Goal: Information Seeking & Learning: Check status

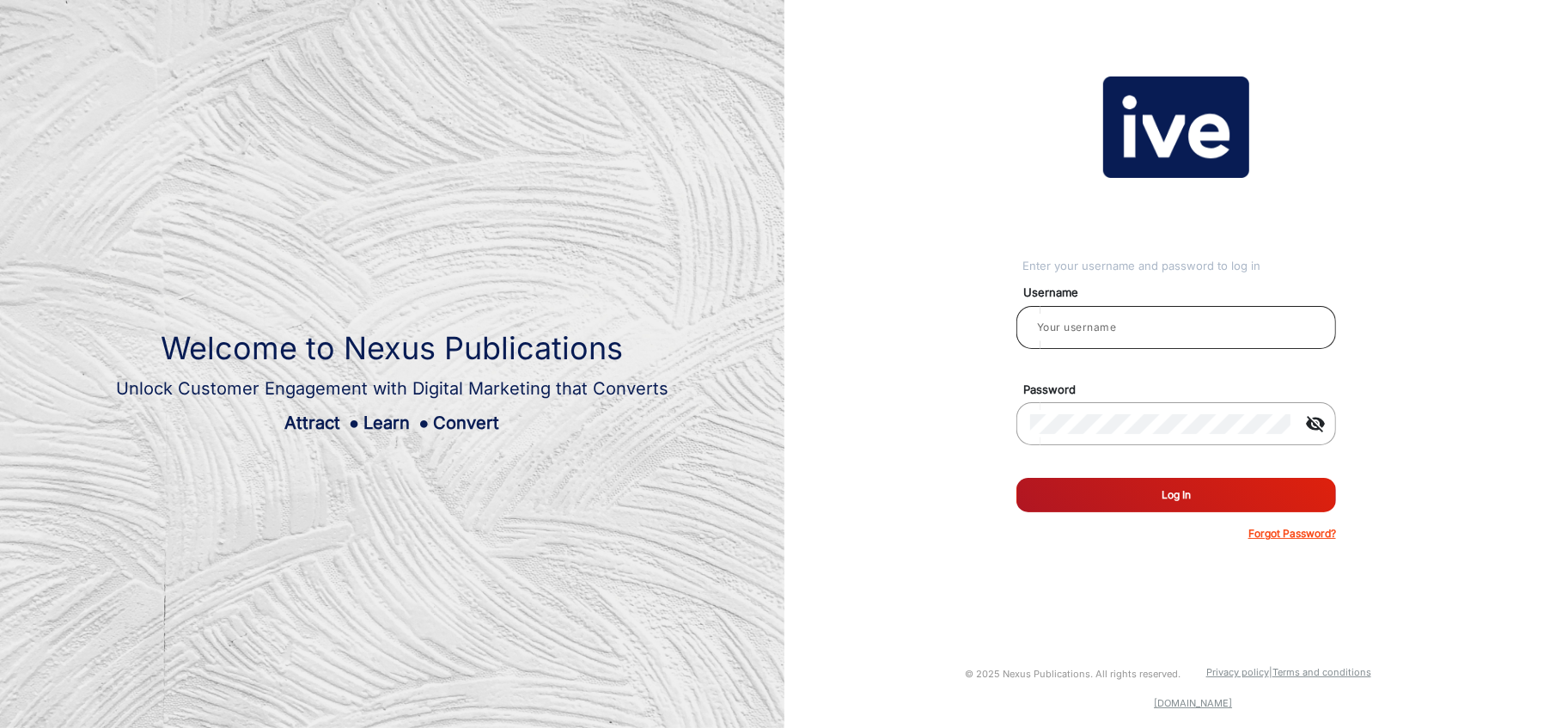
click at [1116, 337] on input "email" at bounding box center [1176, 327] width 292 height 21
type input "[PERSON_NAME]"
click at [1182, 503] on button "Log In" at bounding box center [1176, 495] width 320 height 34
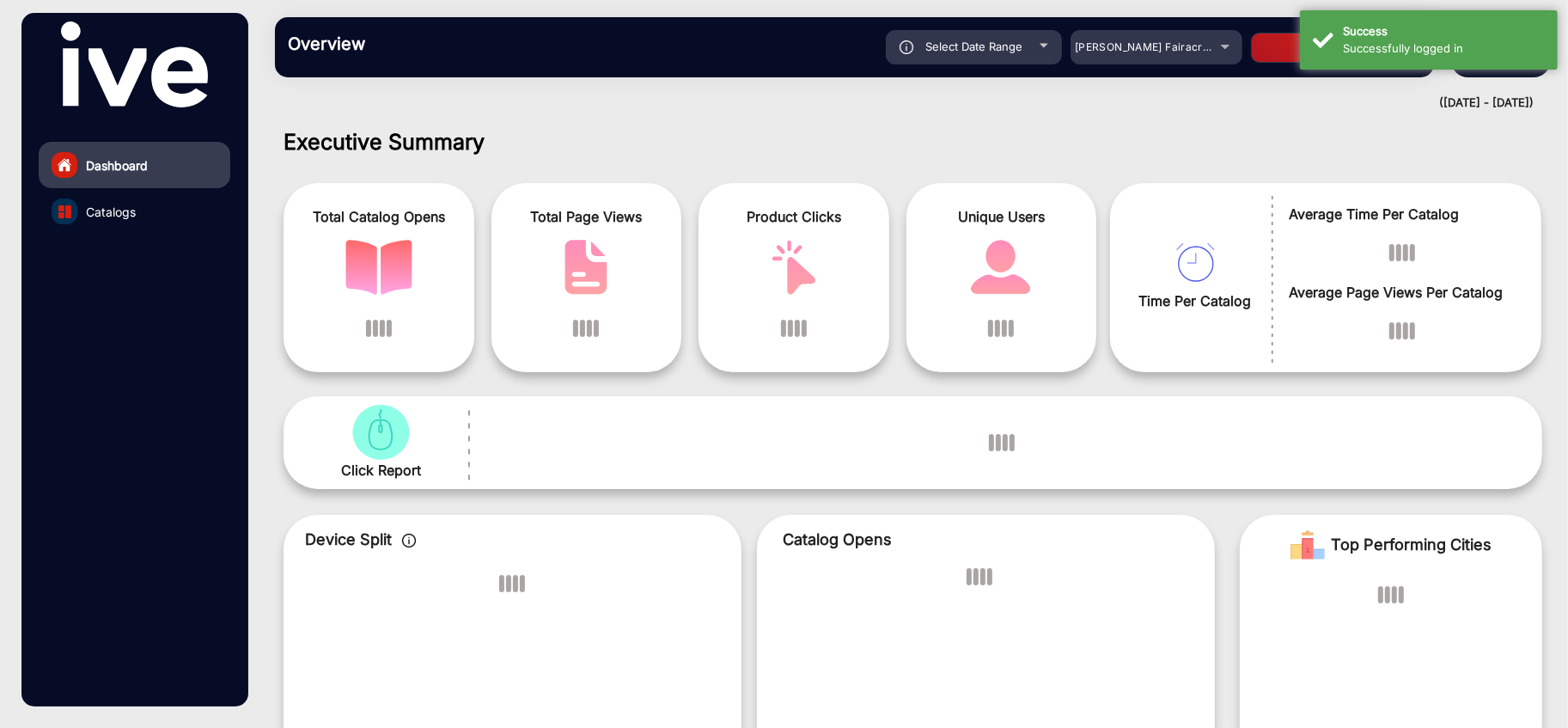
scroll to position [13, 0]
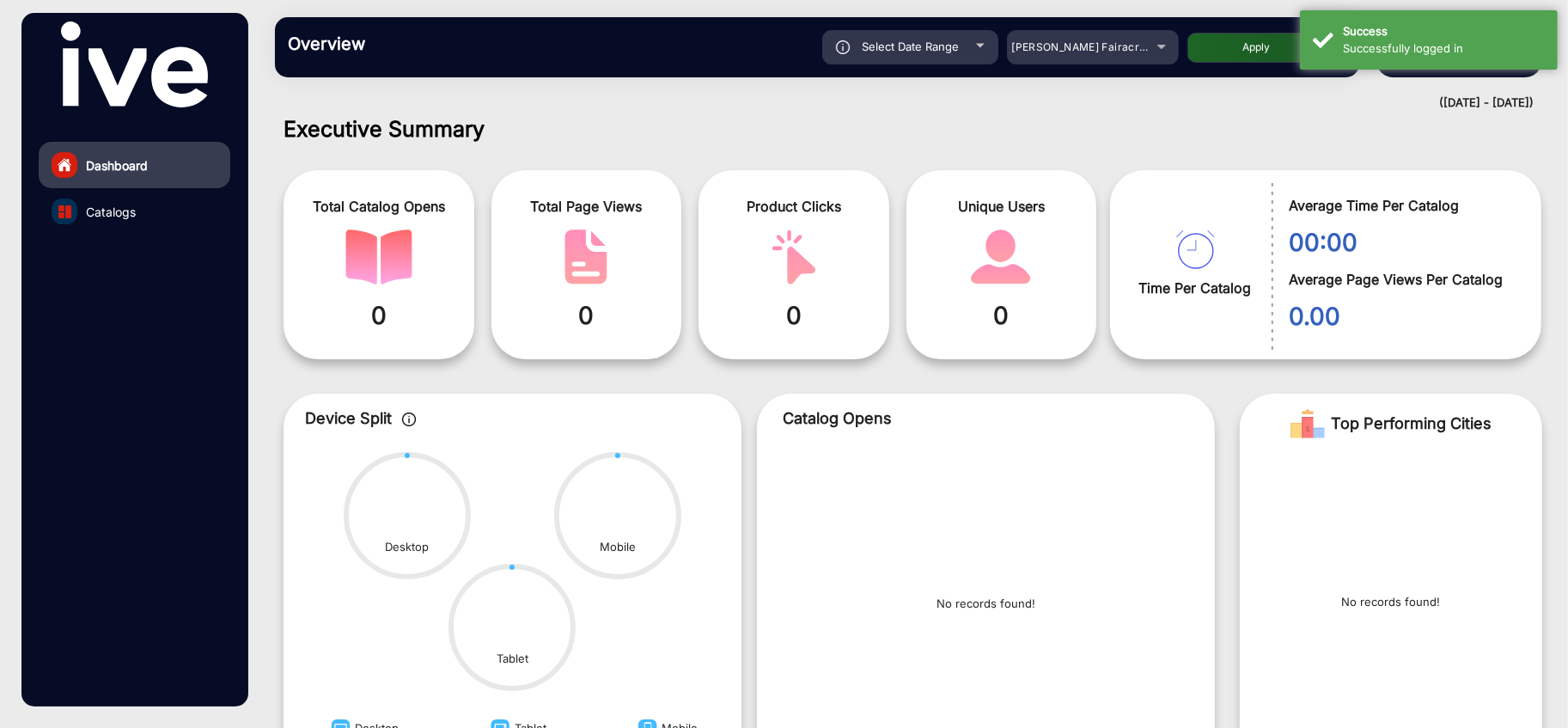
click at [1228, 119] on h1 "Executive Summary" at bounding box center [912, 129] width 1259 height 26
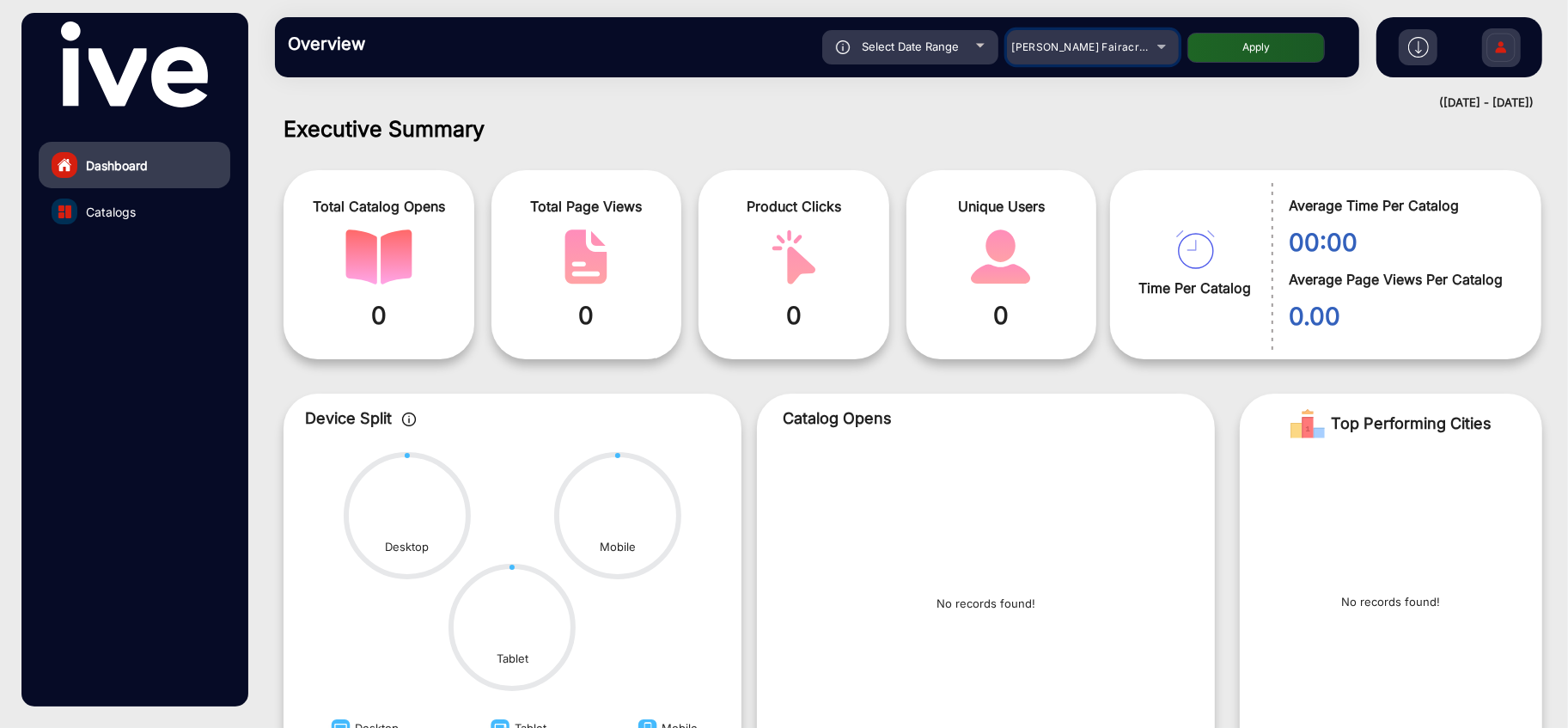
click at [1159, 53] on div "[PERSON_NAME] Fairacre Farms" at bounding box center [1092, 47] width 171 height 21
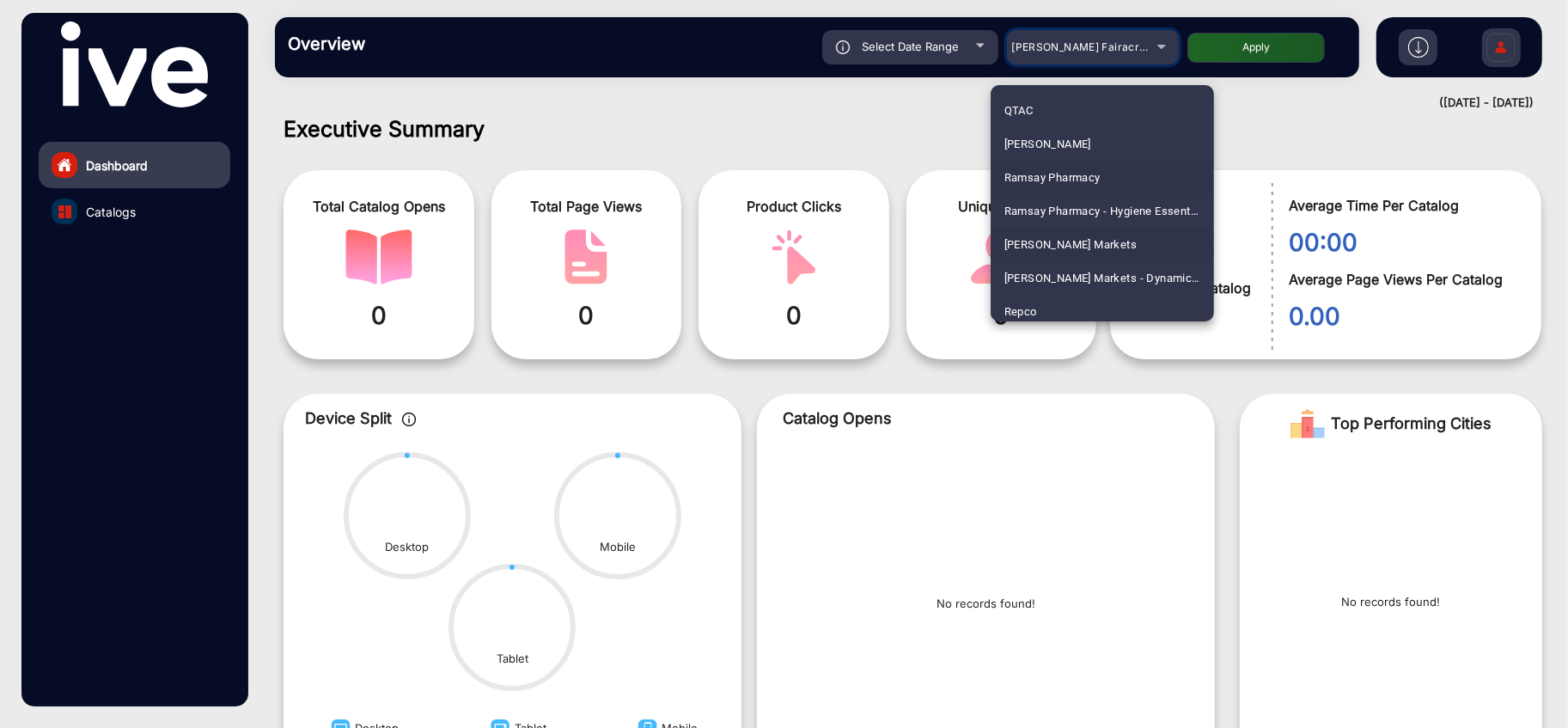
scroll to position [4186, 0]
click at [1030, 277] on span "Repco" at bounding box center [1021, 277] width 33 height 34
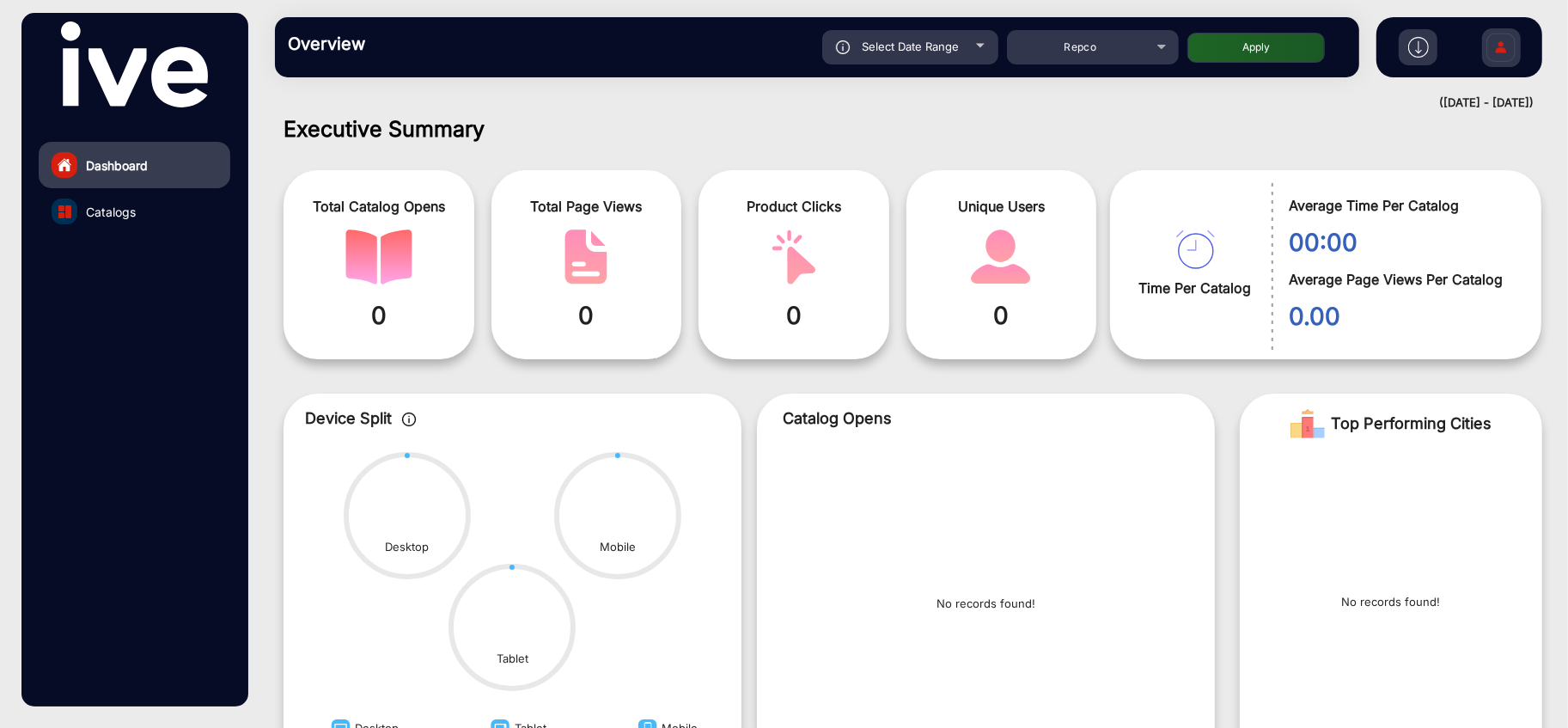
click at [950, 52] on span "Select Date Range" at bounding box center [910, 47] width 97 height 14
type input "[DATE]"
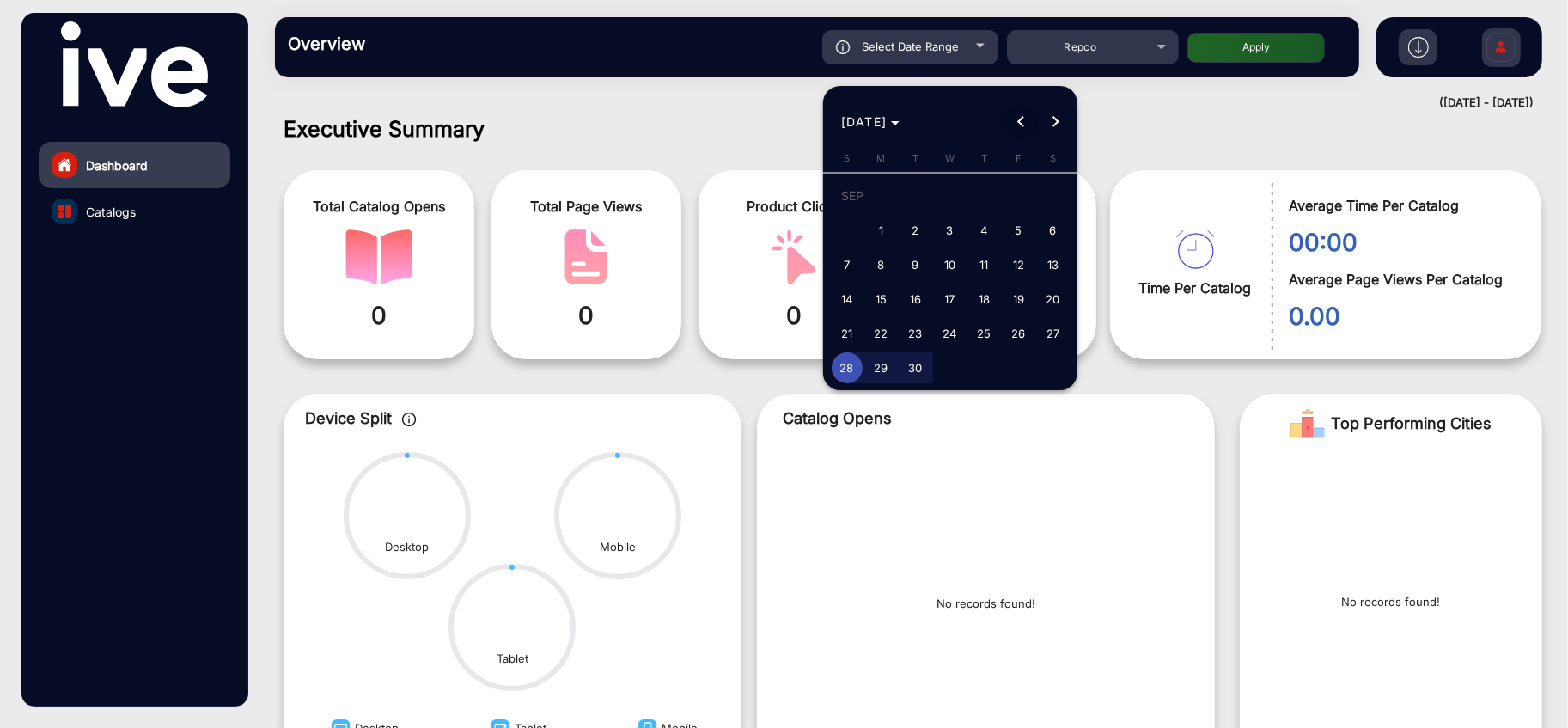
click at [1013, 127] on span "Previous month" at bounding box center [1021, 122] width 34 height 34
click at [914, 233] on span "1" at bounding box center [916, 230] width 31 height 31
type input "[DATE]"
click at [1058, 123] on span "Next month" at bounding box center [1055, 122] width 34 height 34
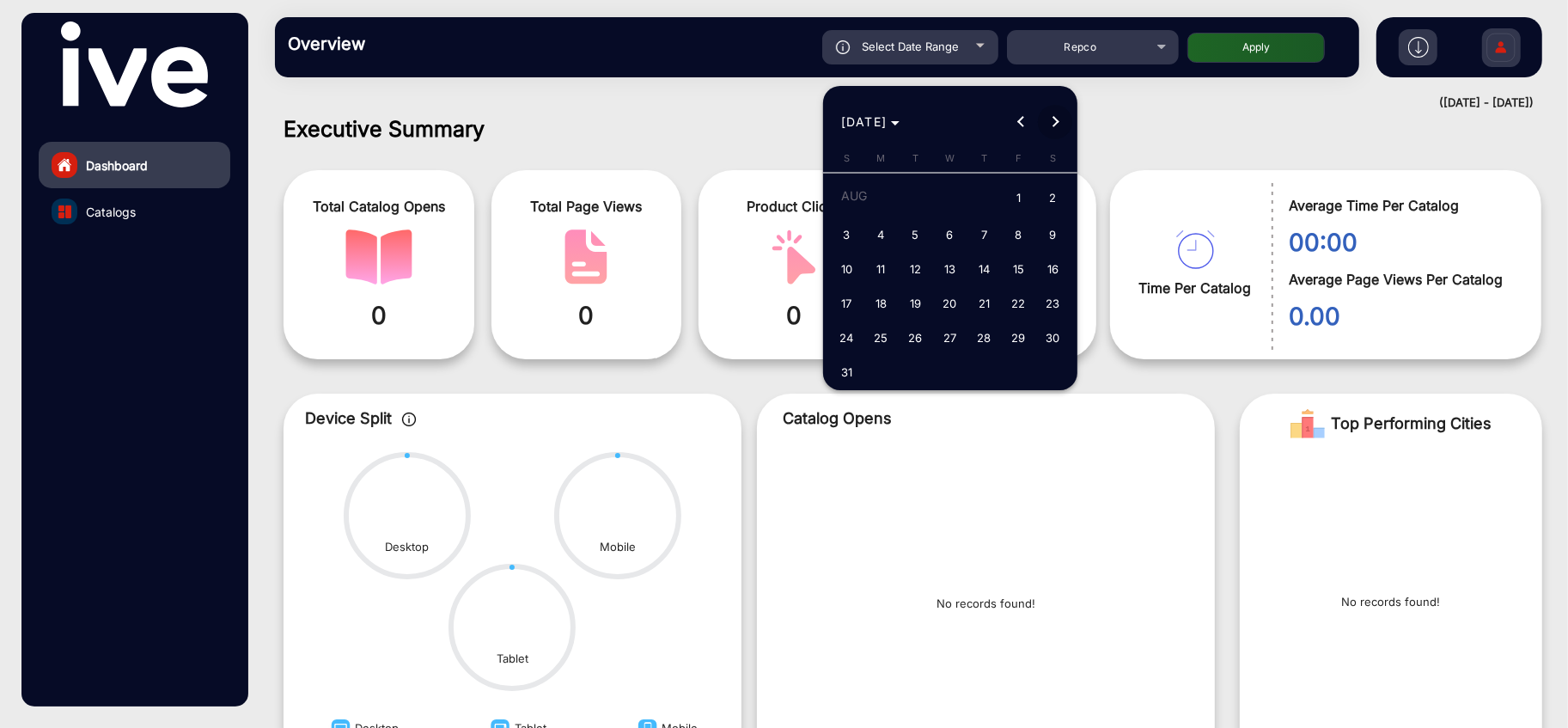
click at [1056, 124] on span "Next month" at bounding box center [1055, 122] width 34 height 34
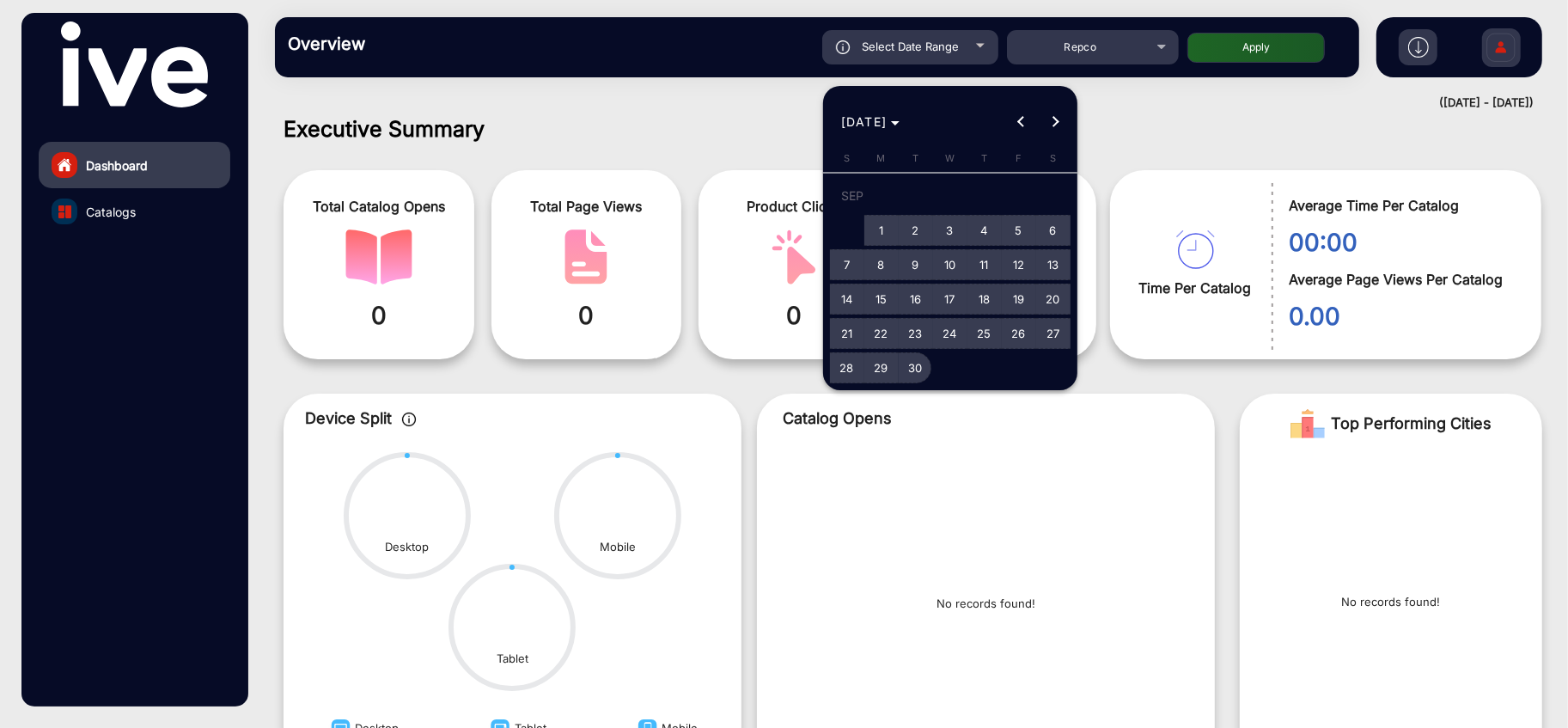
click at [922, 370] on span "30" at bounding box center [916, 368] width 31 height 31
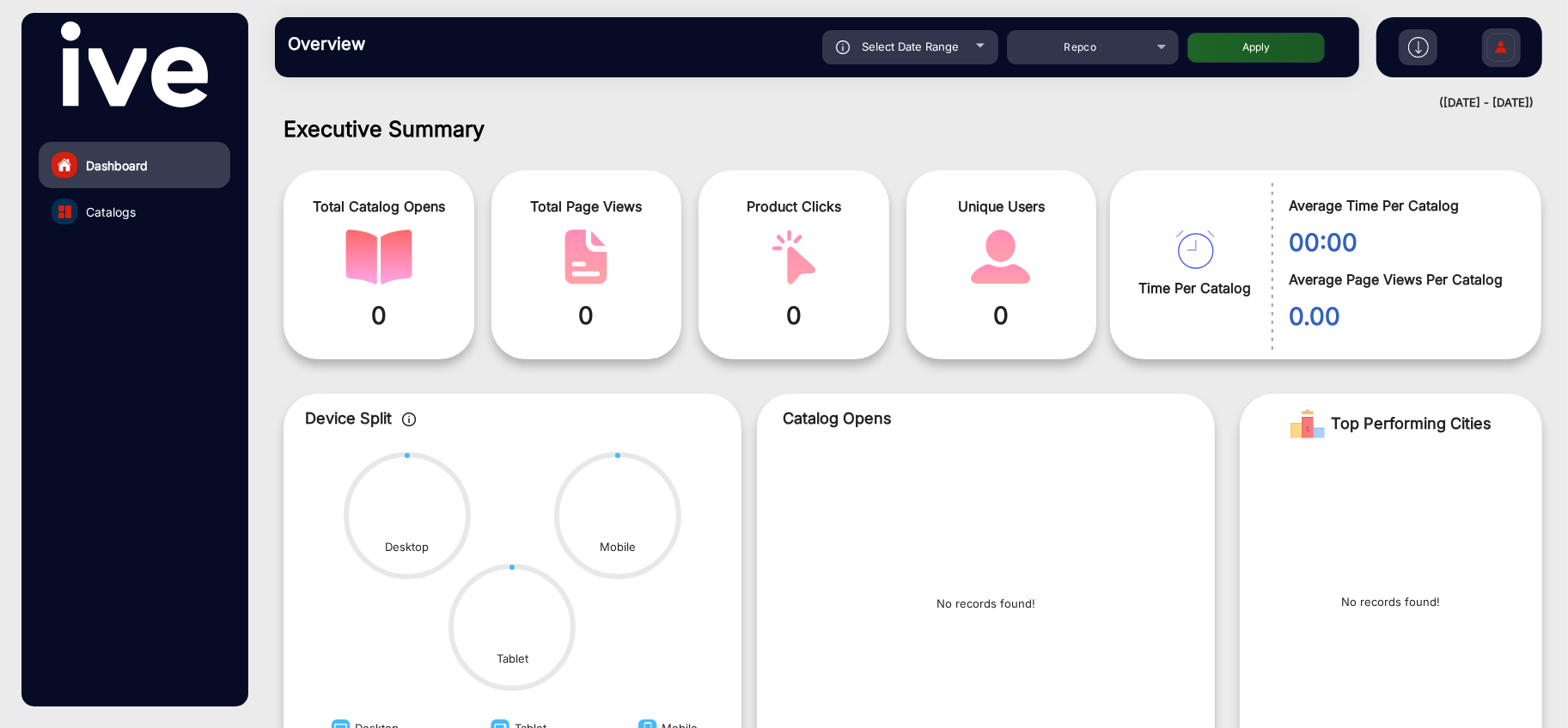
type input "[DATE]"
click at [1264, 45] on button "Apply" at bounding box center [1256, 47] width 138 height 30
type input "[DATE]"
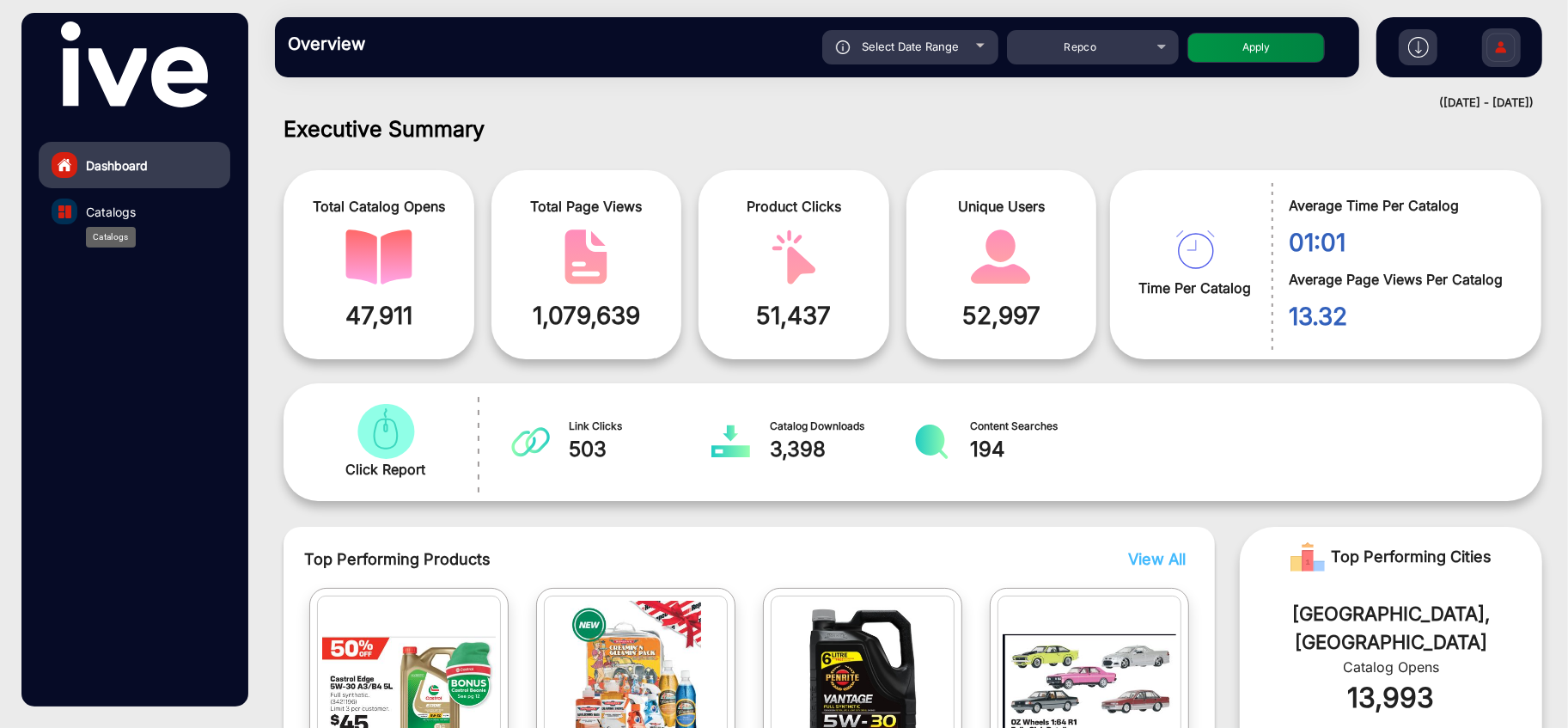
click at [103, 209] on span "Catalogs" at bounding box center [111, 211] width 50 height 18
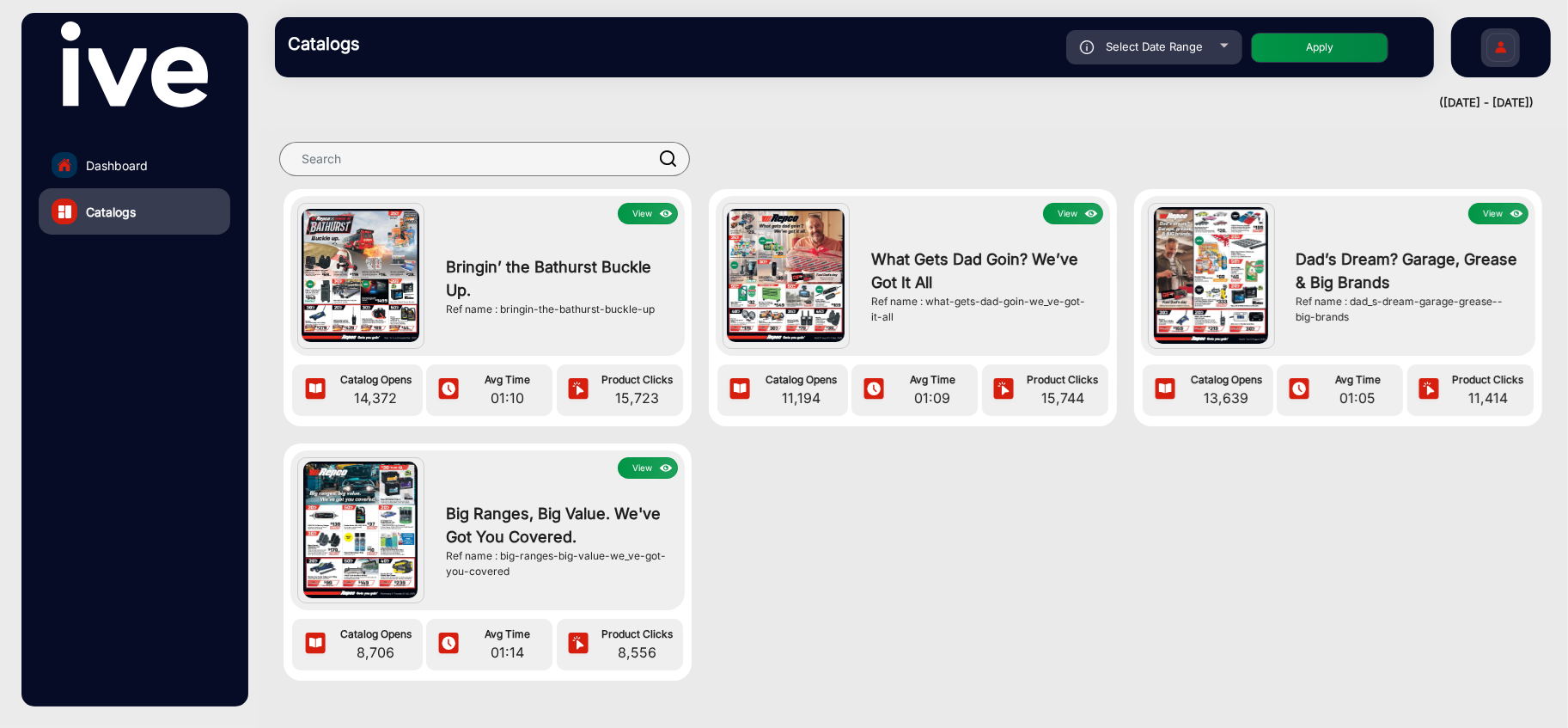
click at [651, 216] on button "View" at bounding box center [648, 213] width 60 height 22
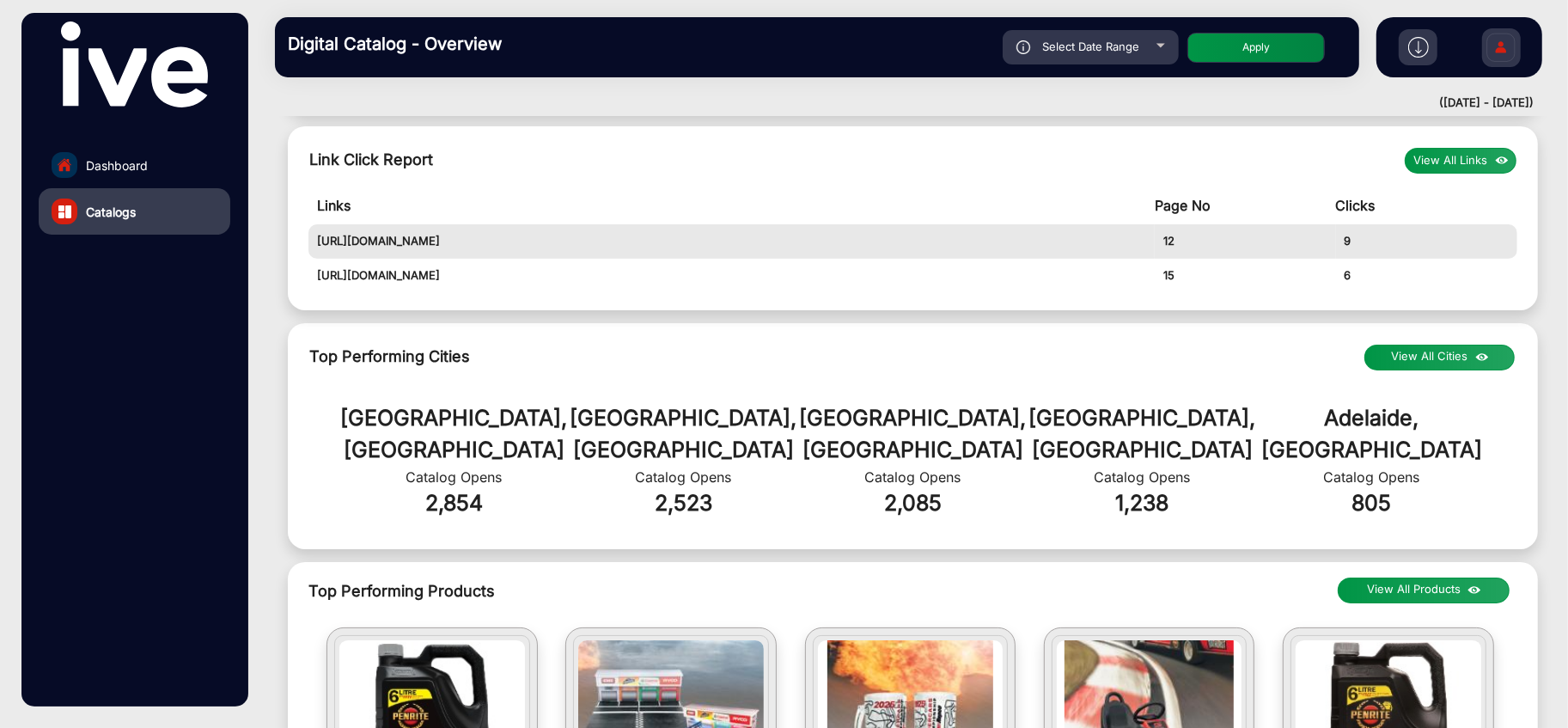
scroll to position [203, 0]
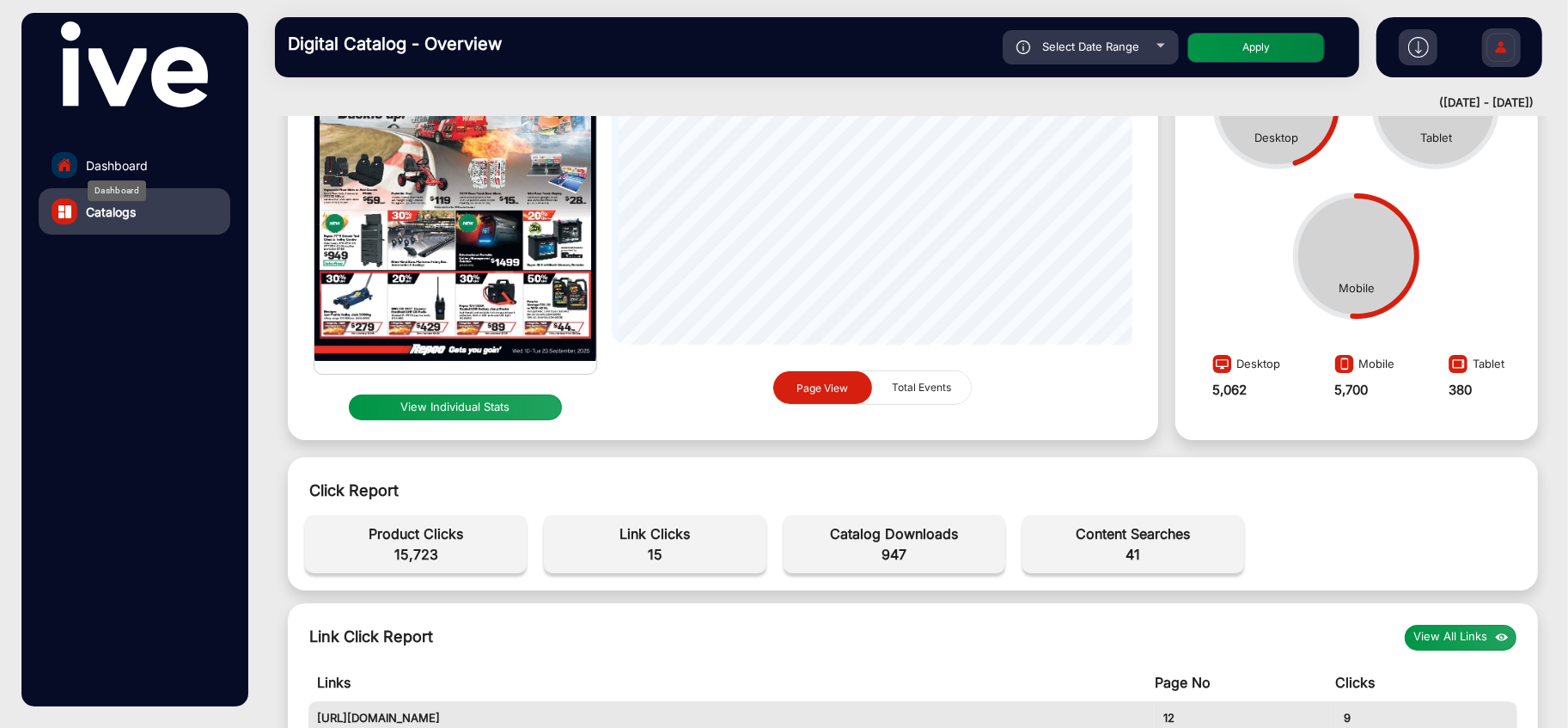
click at [134, 167] on span "Dashboard" at bounding box center [117, 165] width 62 height 18
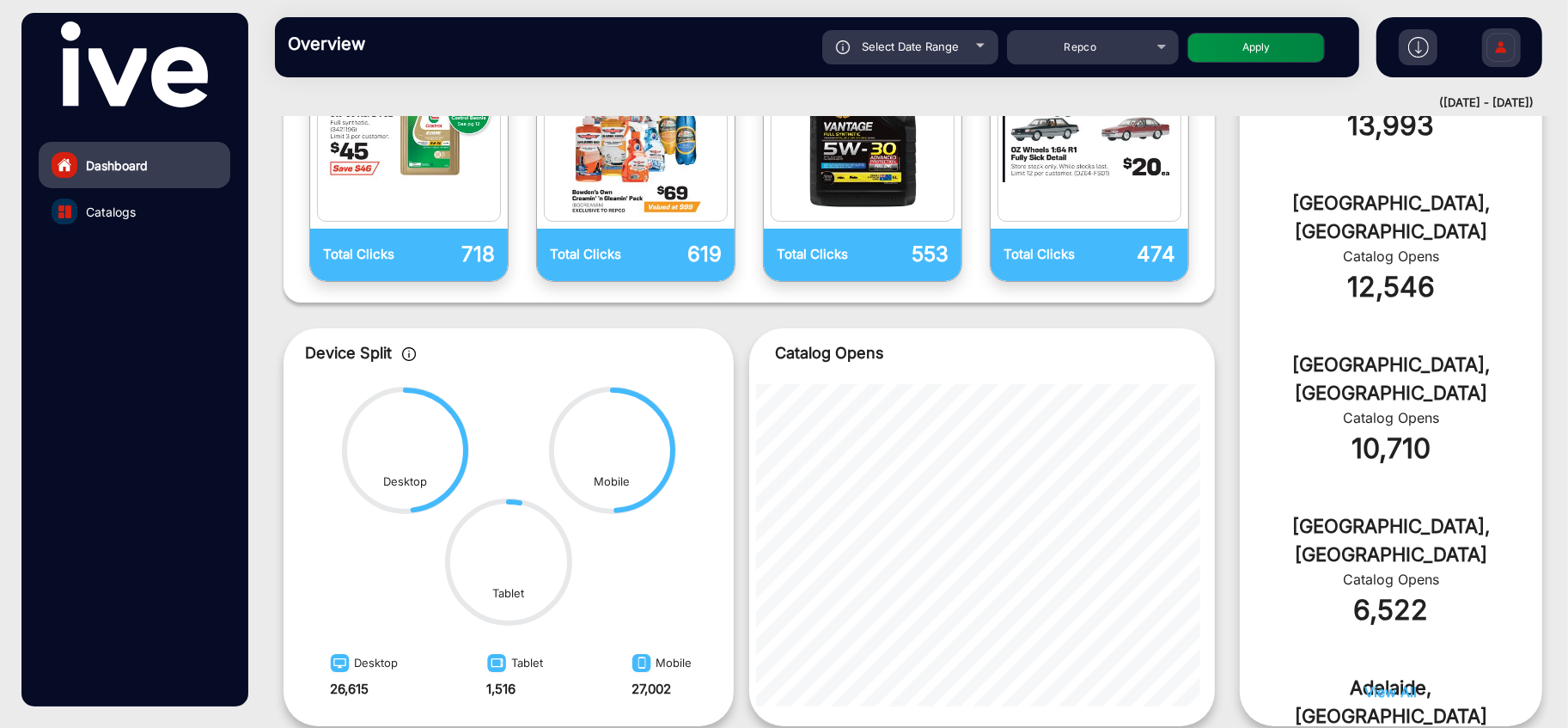
scroll to position [681, 0]
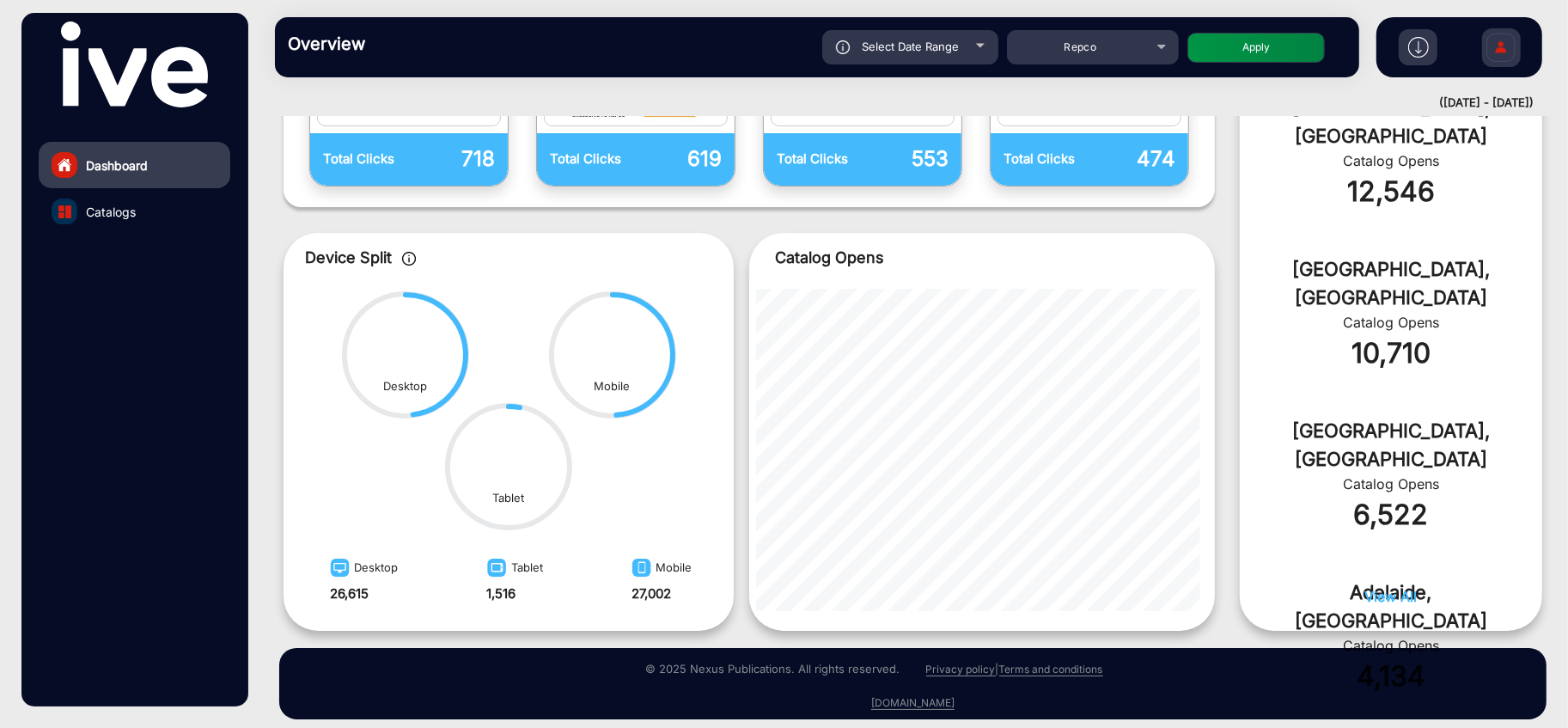
click at [1390, 595] on span "View All" at bounding box center [1391, 596] width 53 height 17
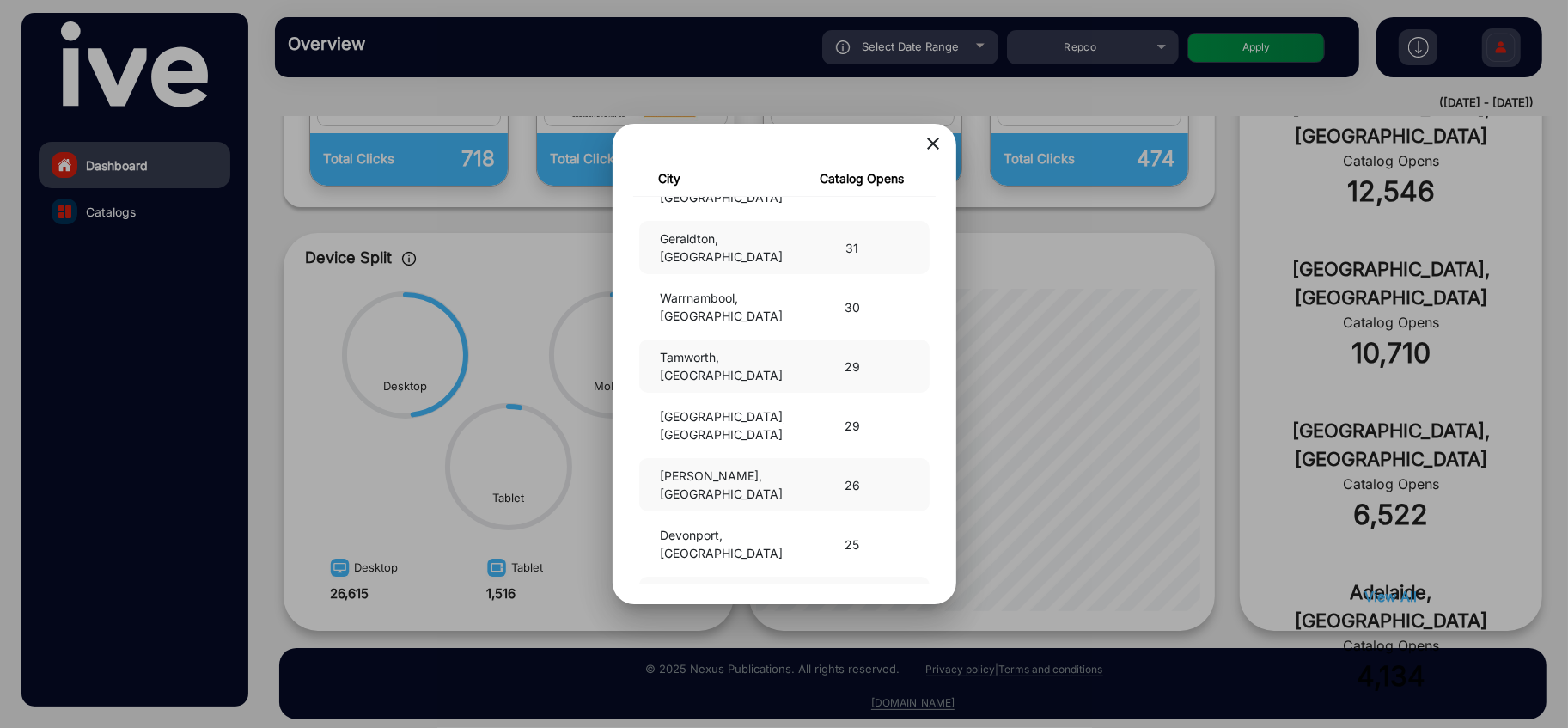
scroll to position [2768, 0]
click at [936, 144] on mat-icon "close" at bounding box center [934, 144] width 21 height 21
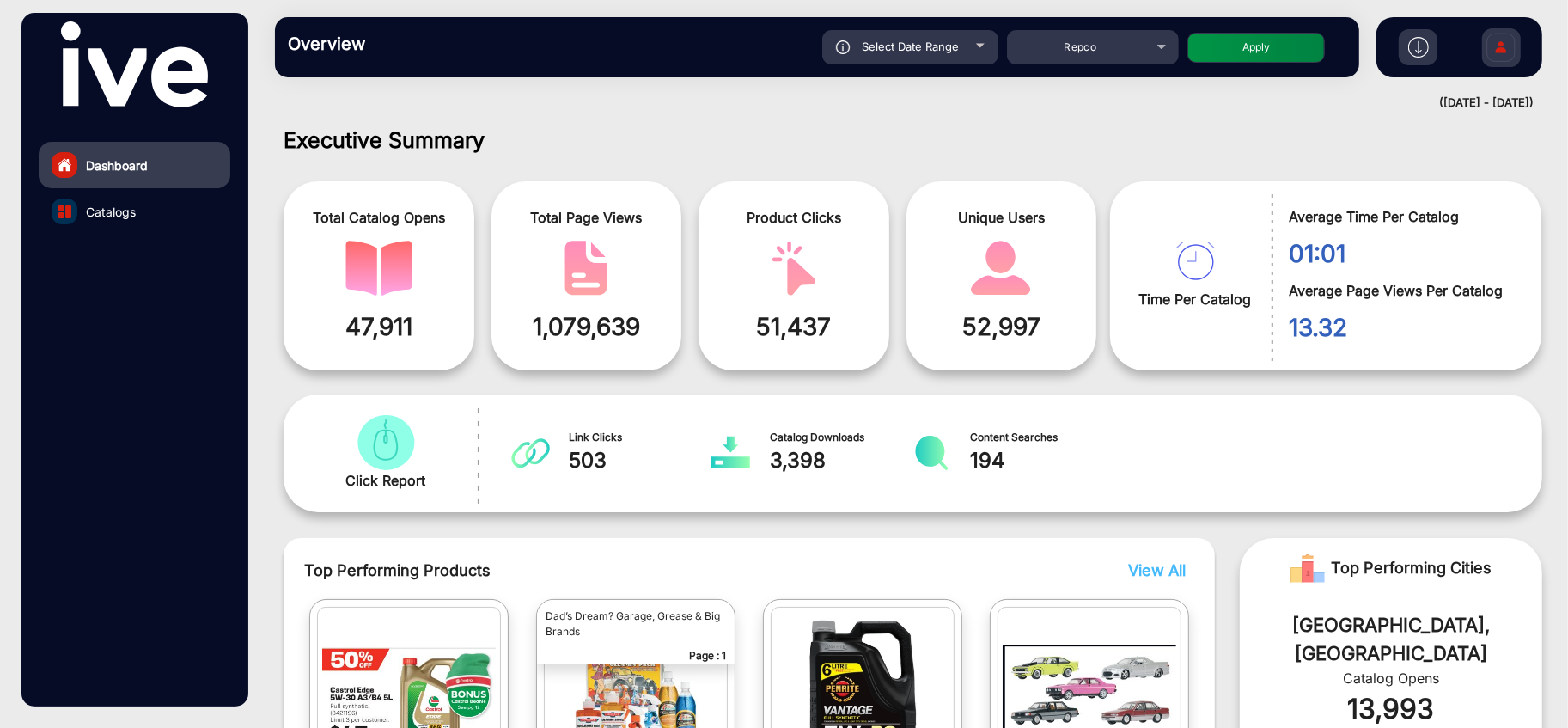
scroll to position [0, 0]
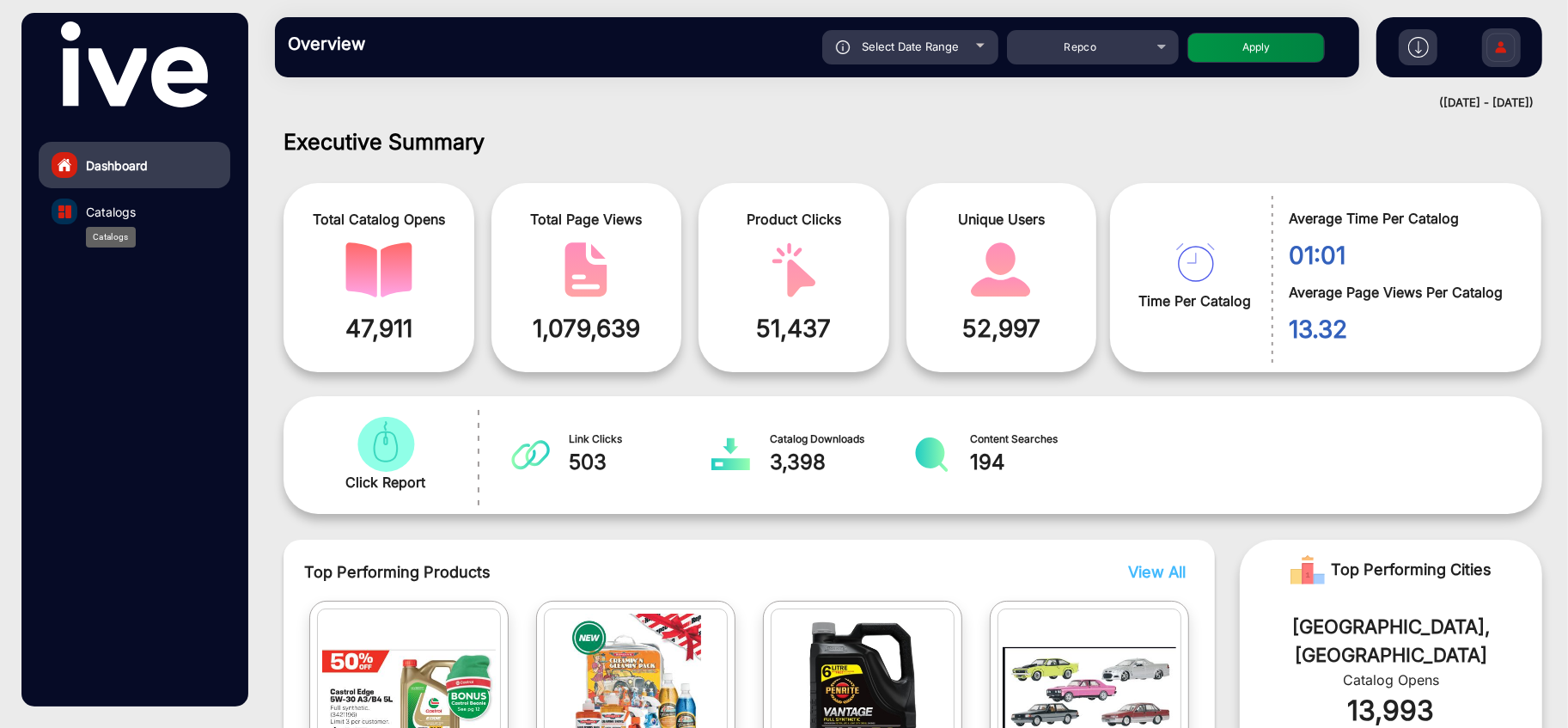
click at [120, 209] on span "Catalogs" at bounding box center [111, 211] width 50 height 18
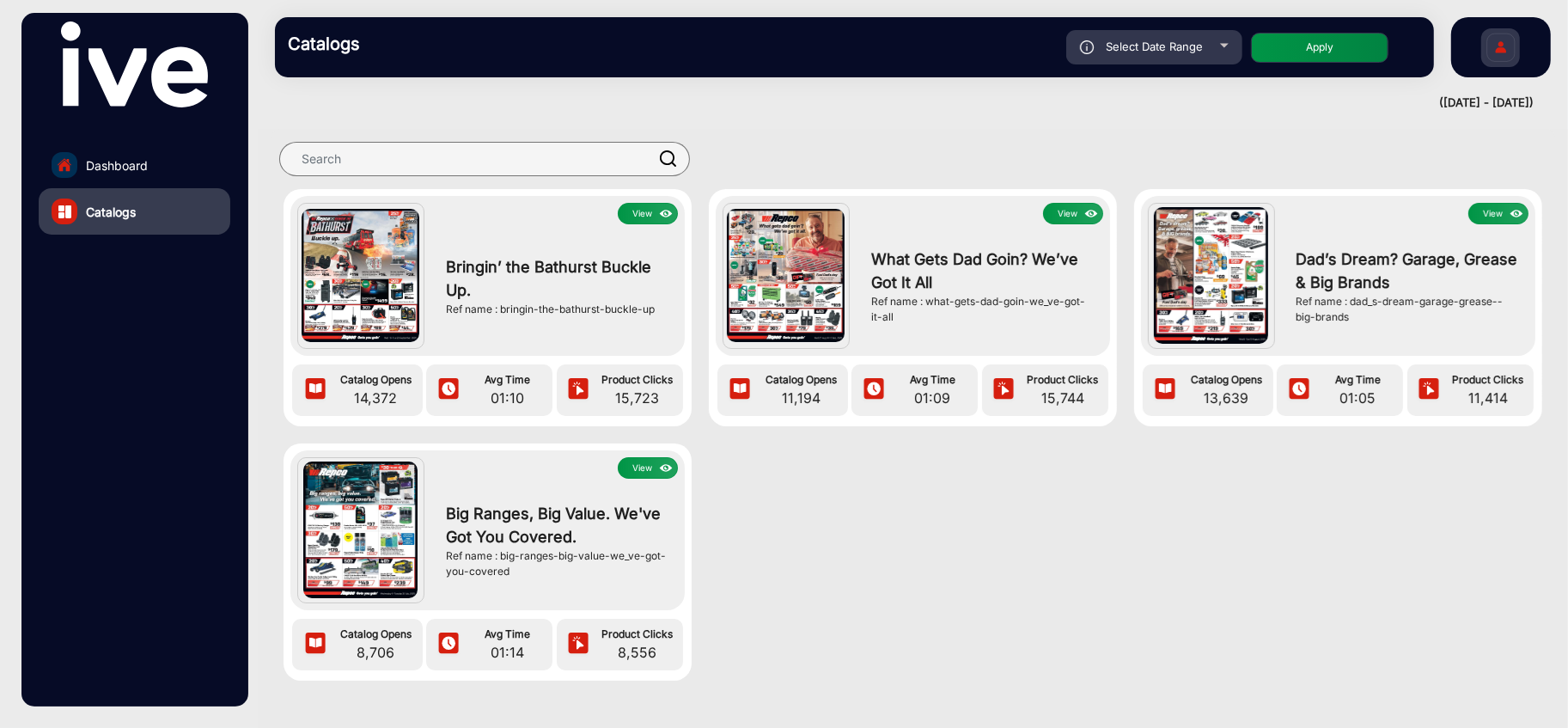
click at [359, 233] on img at bounding box center [360, 275] width 118 height 133
click at [634, 218] on button "View" at bounding box center [648, 213] width 60 height 22
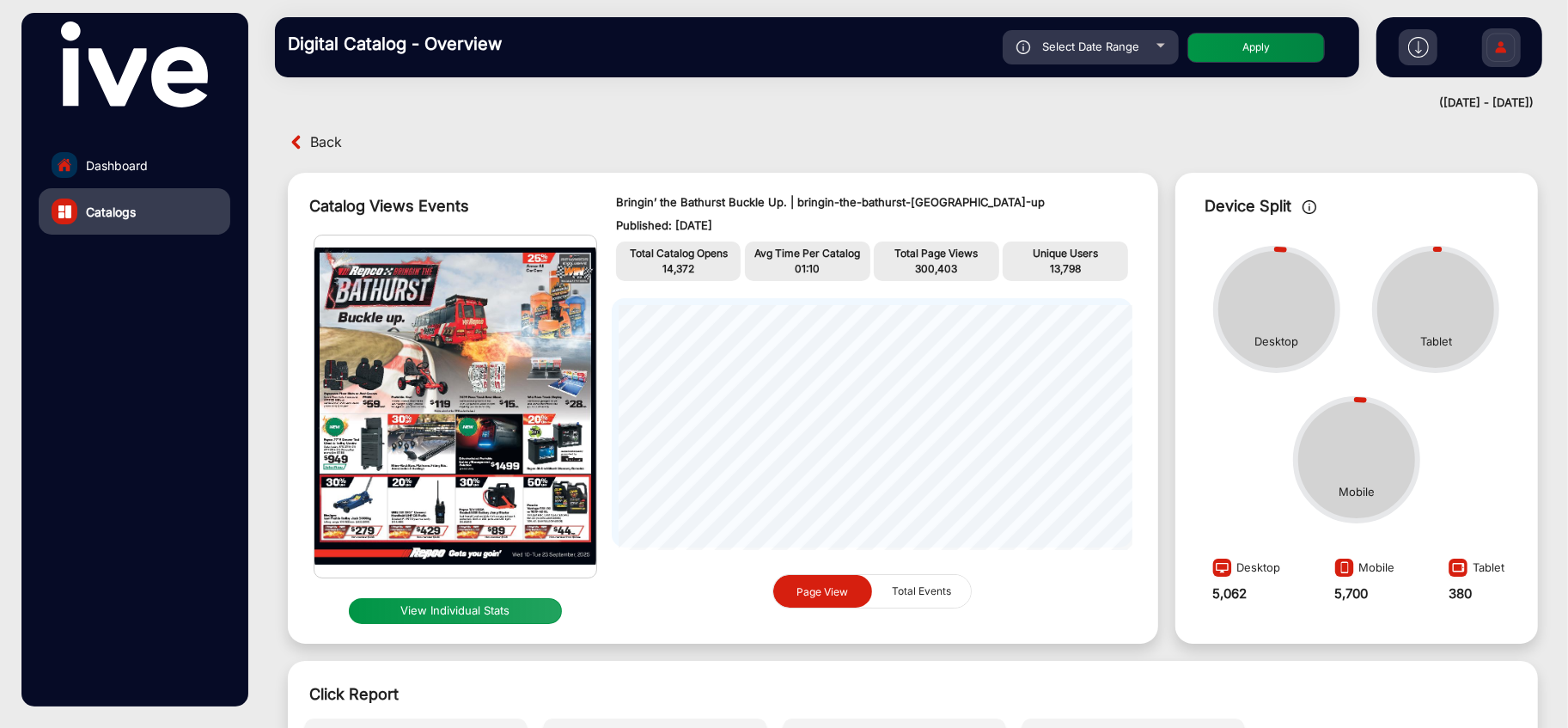
scroll to position [13, 0]
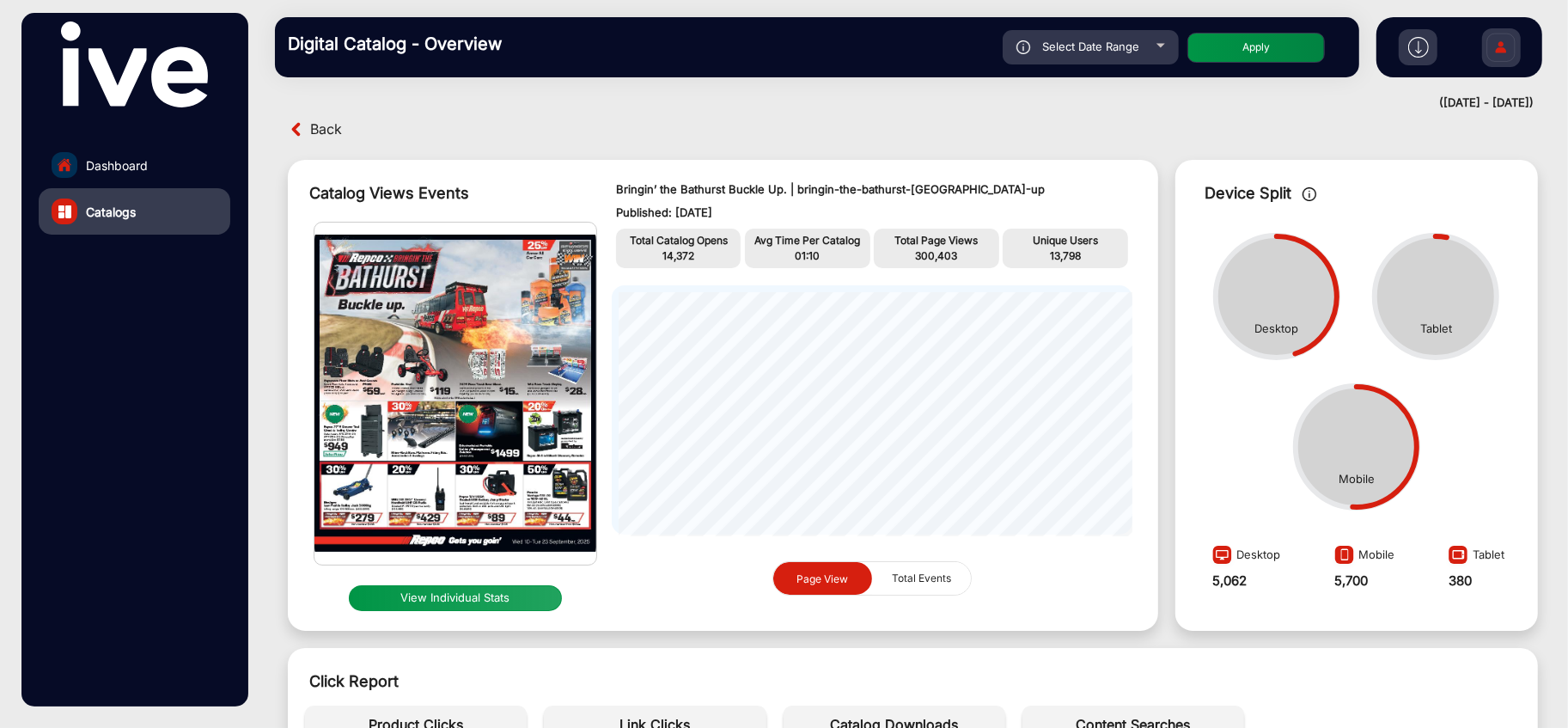
click at [486, 604] on button "View Individual Stats" at bounding box center [455, 598] width 213 height 26
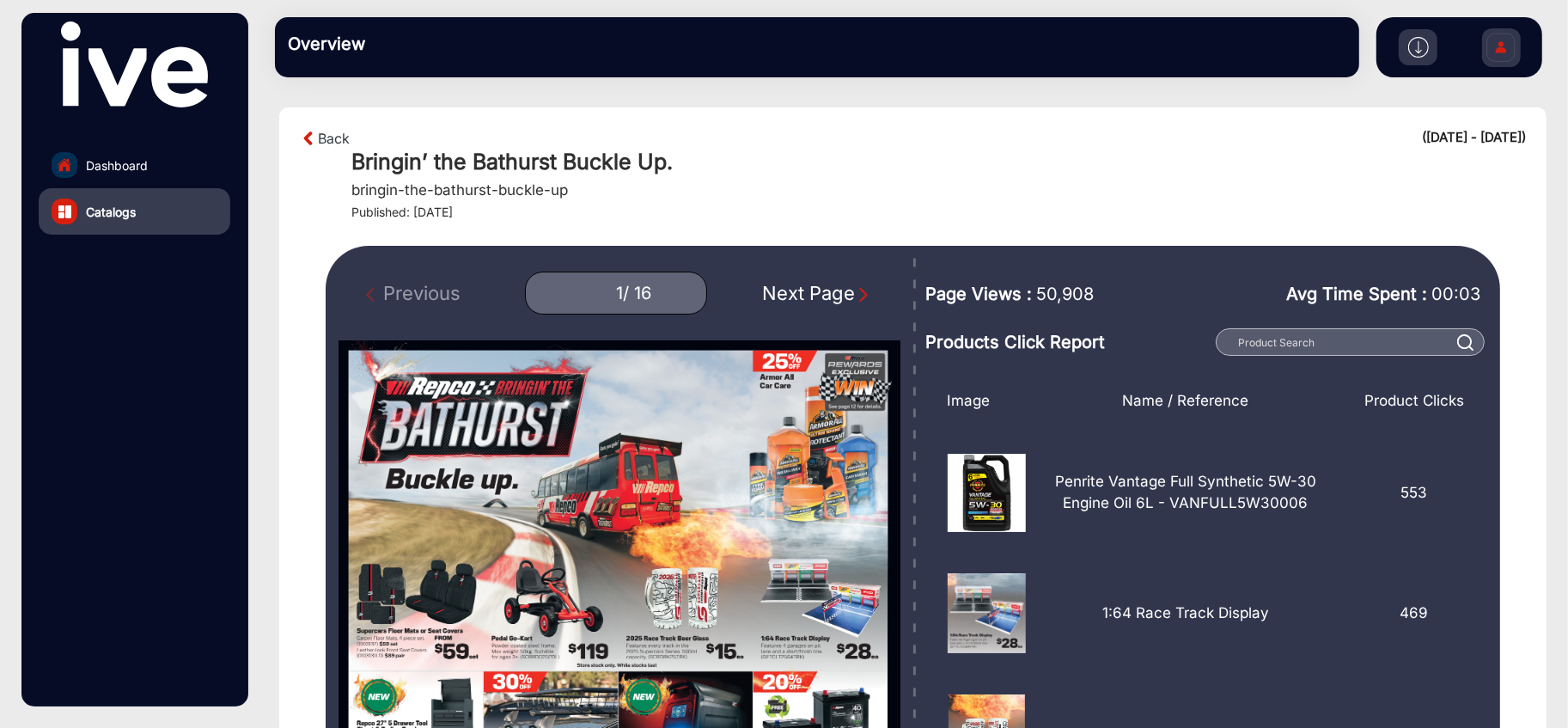
click at [787, 294] on div "Next Page" at bounding box center [817, 293] width 110 height 28
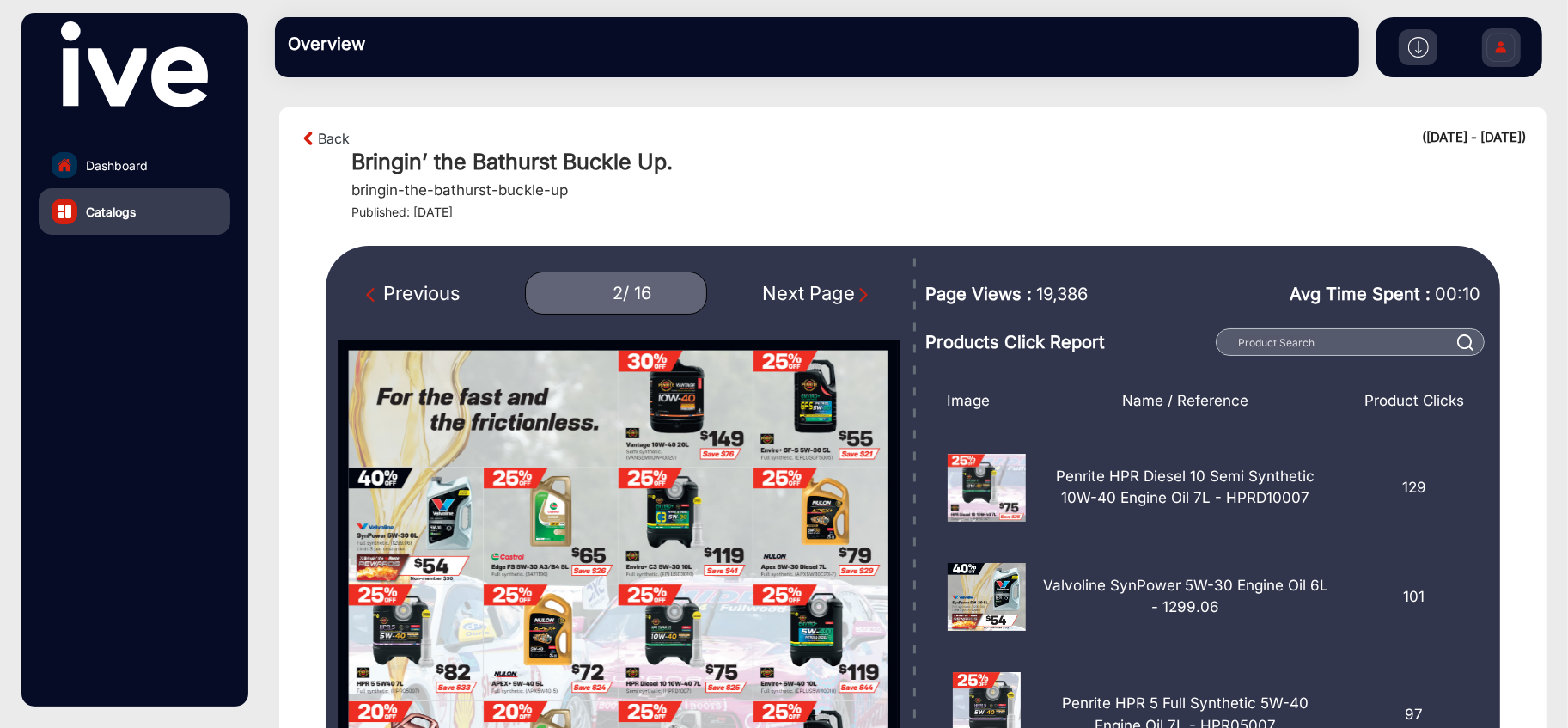
click at [787, 297] on div "Next Page" at bounding box center [817, 293] width 110 height 28
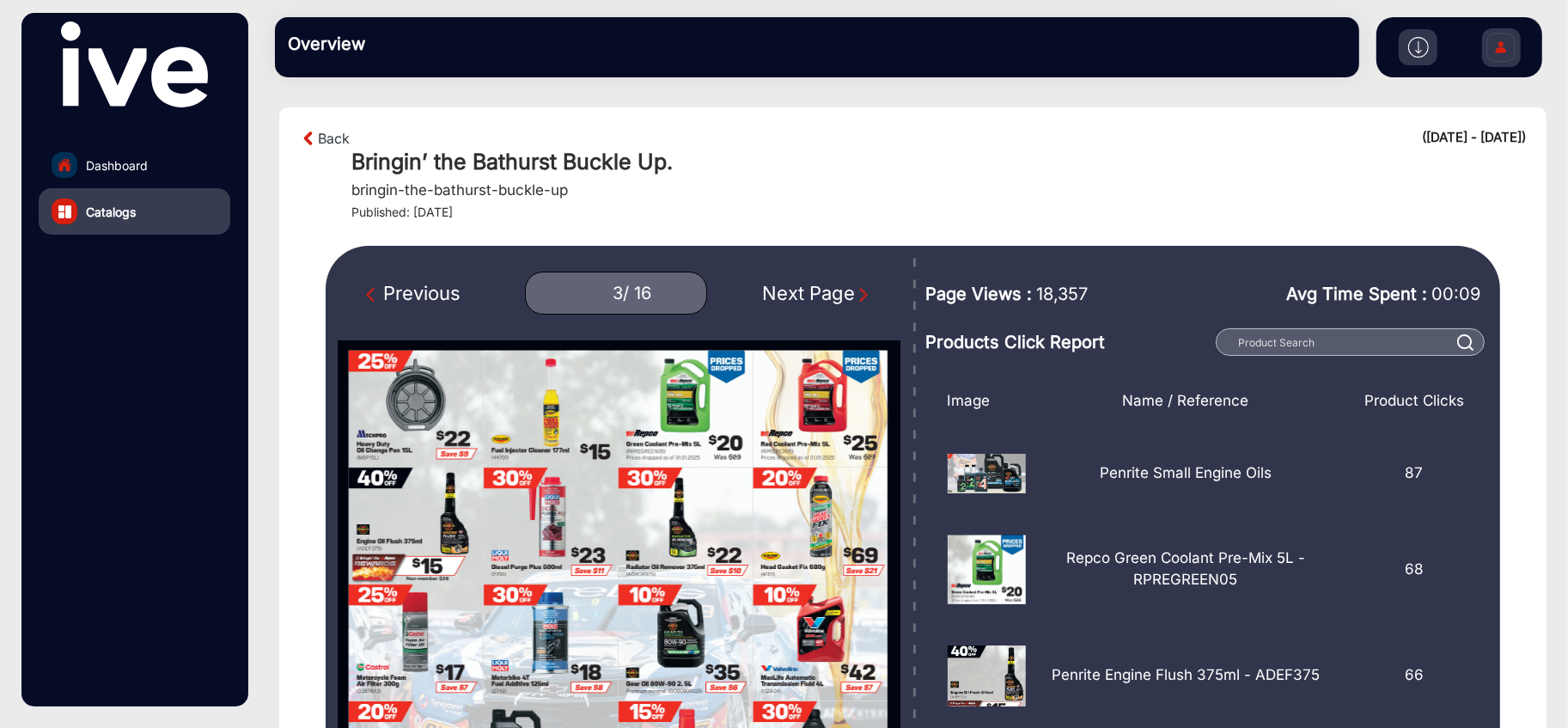
click at [787, 297] on div "Next Page" at bounding box center [817, 293] width 110 height 28
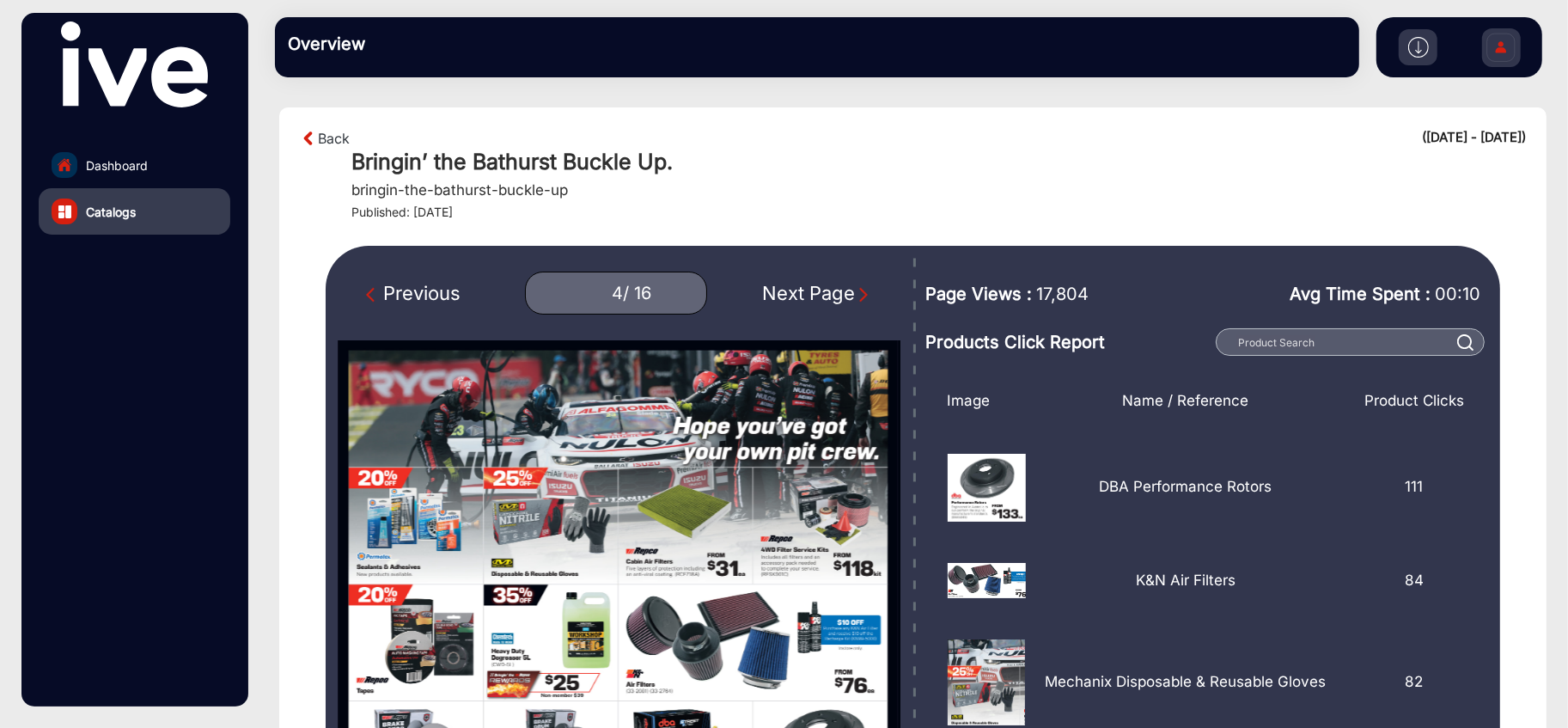
click at [787, 297] on div "Next Page" at bounding box center [817, 293] width 110 height 28
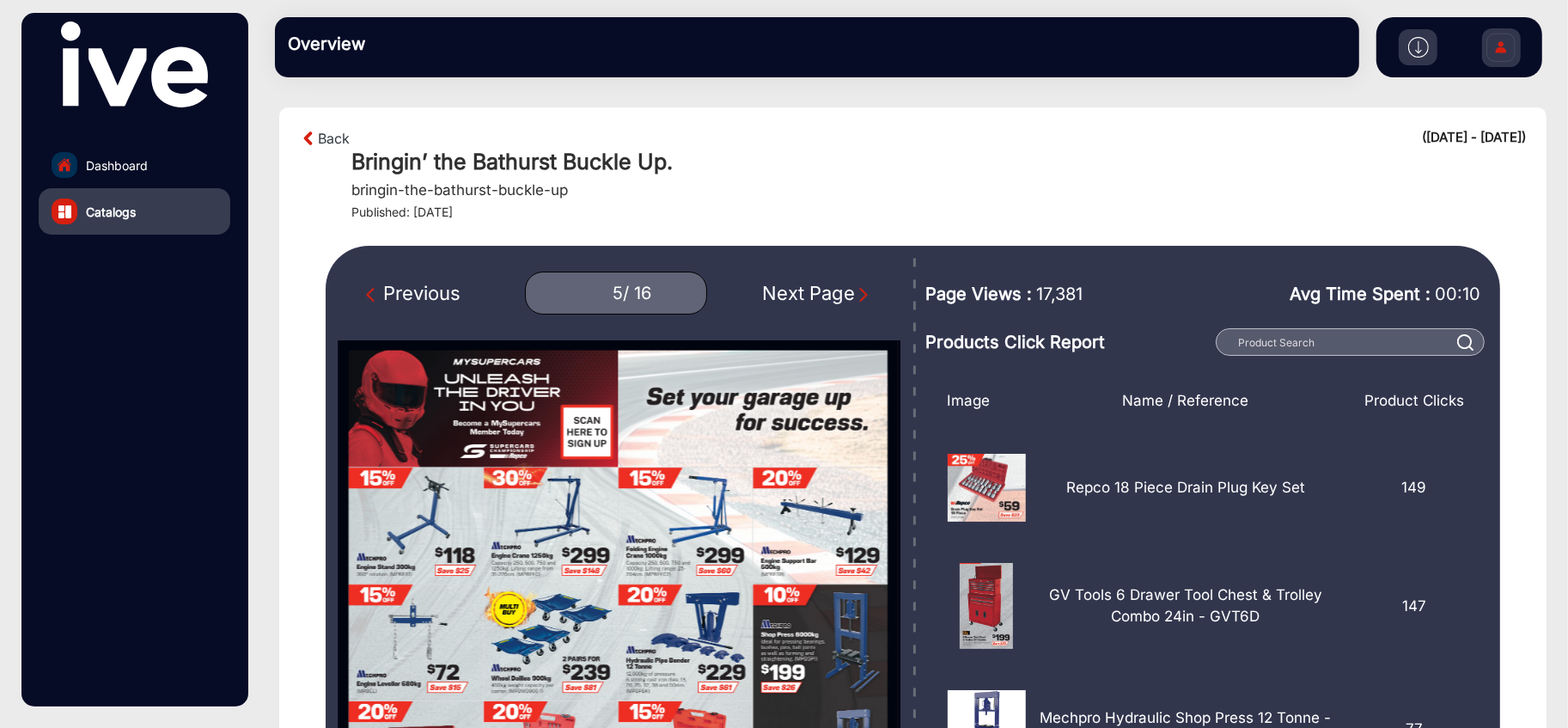
click at [787, 297] on div "Next Page" at bounding box center [817, 293] width 110 height 28
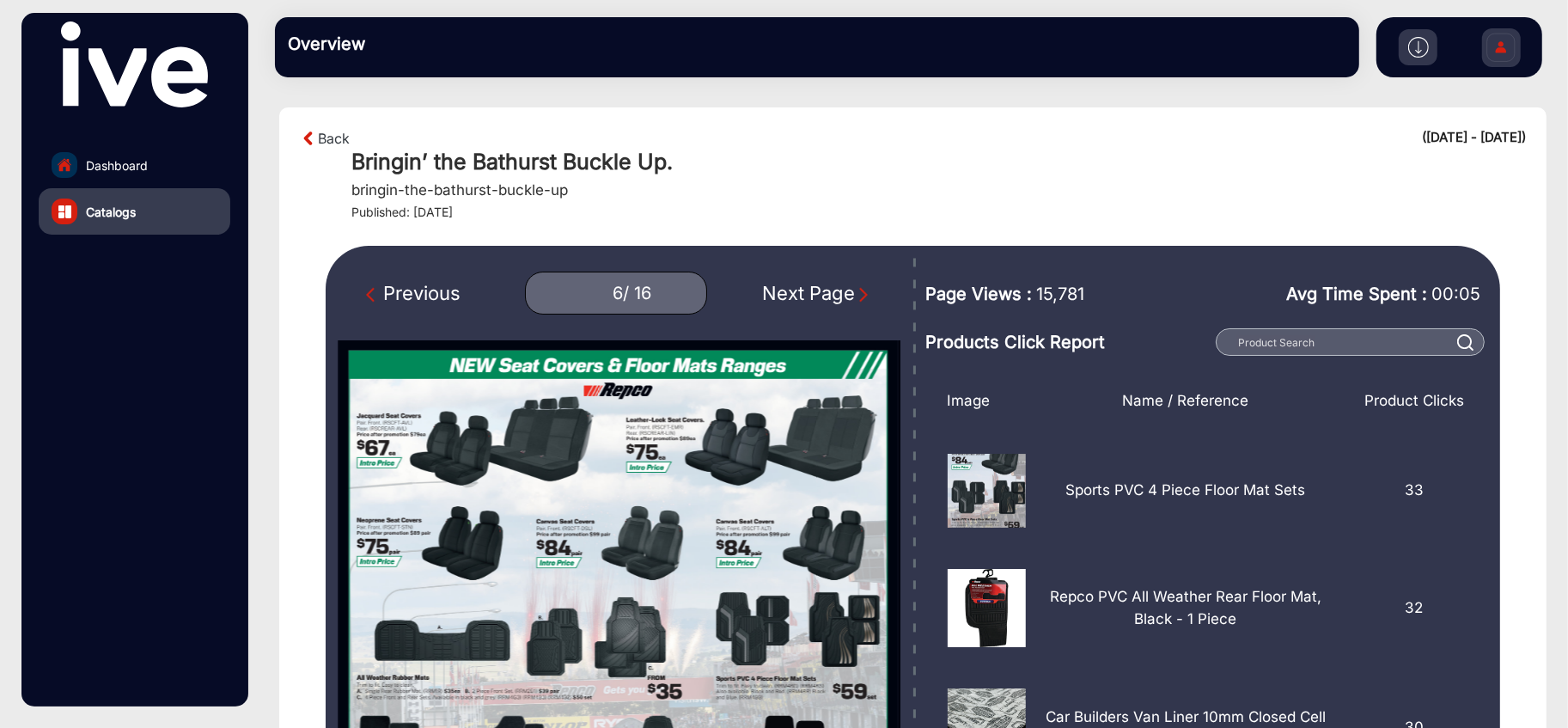
click at [787, 297] on div "Next Page" at bounding box center [817, 293] width 110 height 28
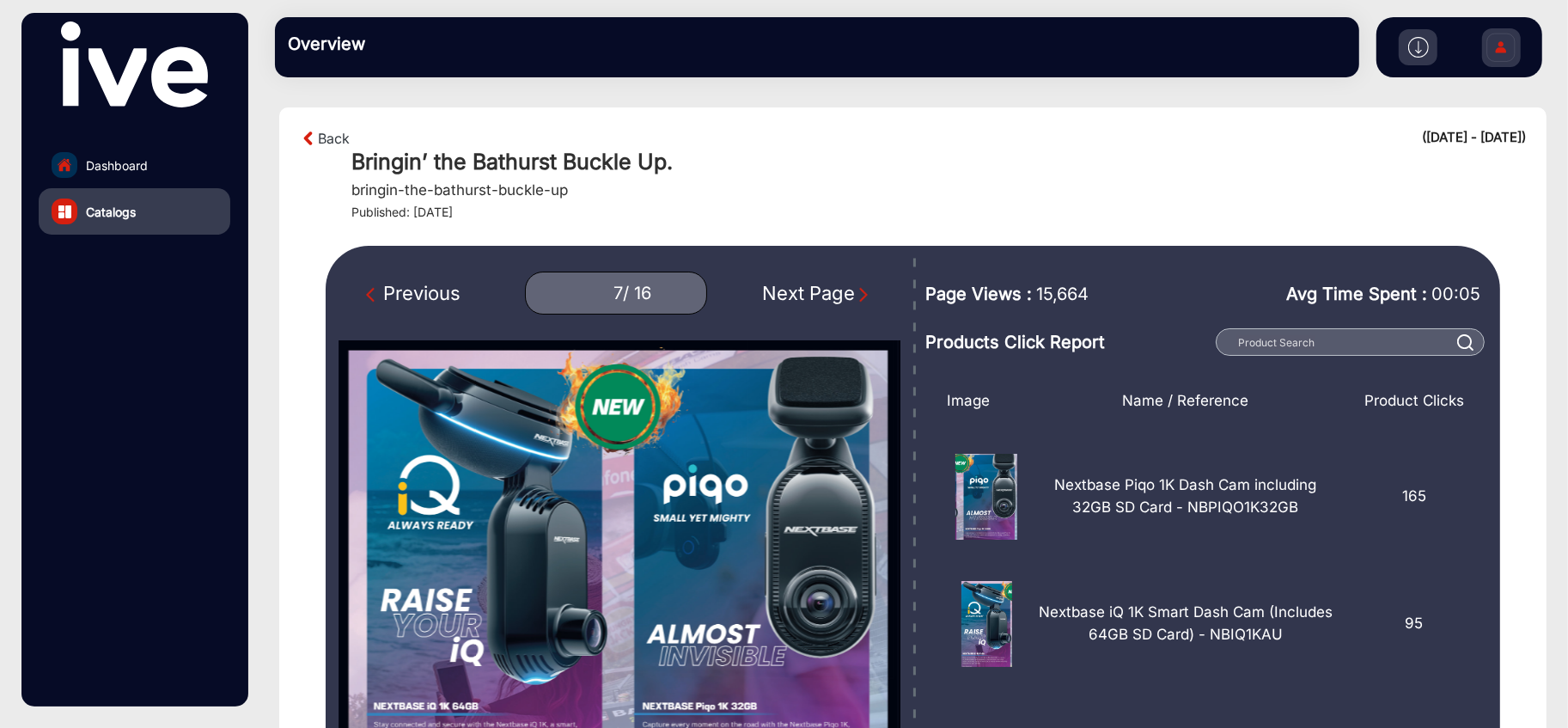
click at [790, 298] on div "Next Page" at bounding box center [817, 293] width 110 height 28
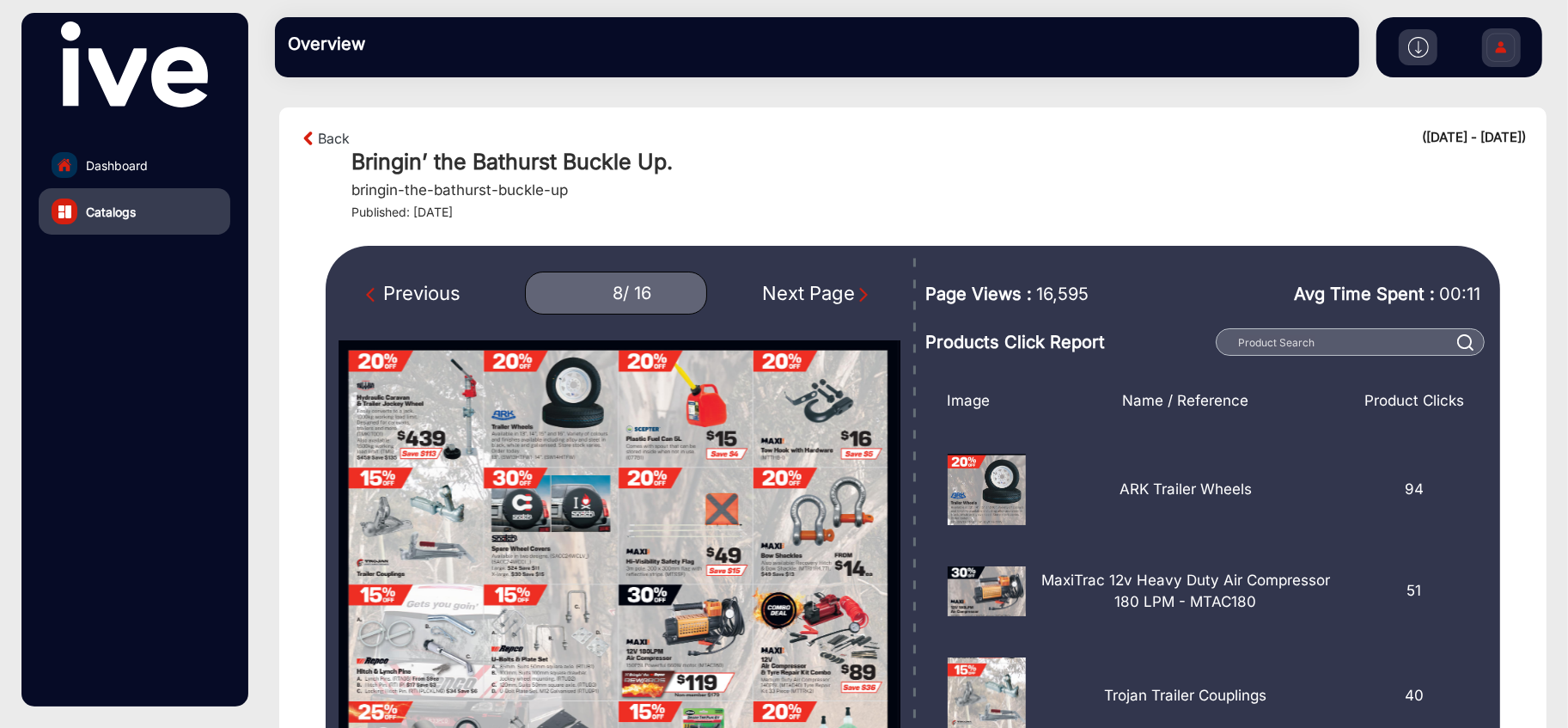
click at [792, 299] on div "Next Page" at bounding box center [817, 293] width 110 height 28
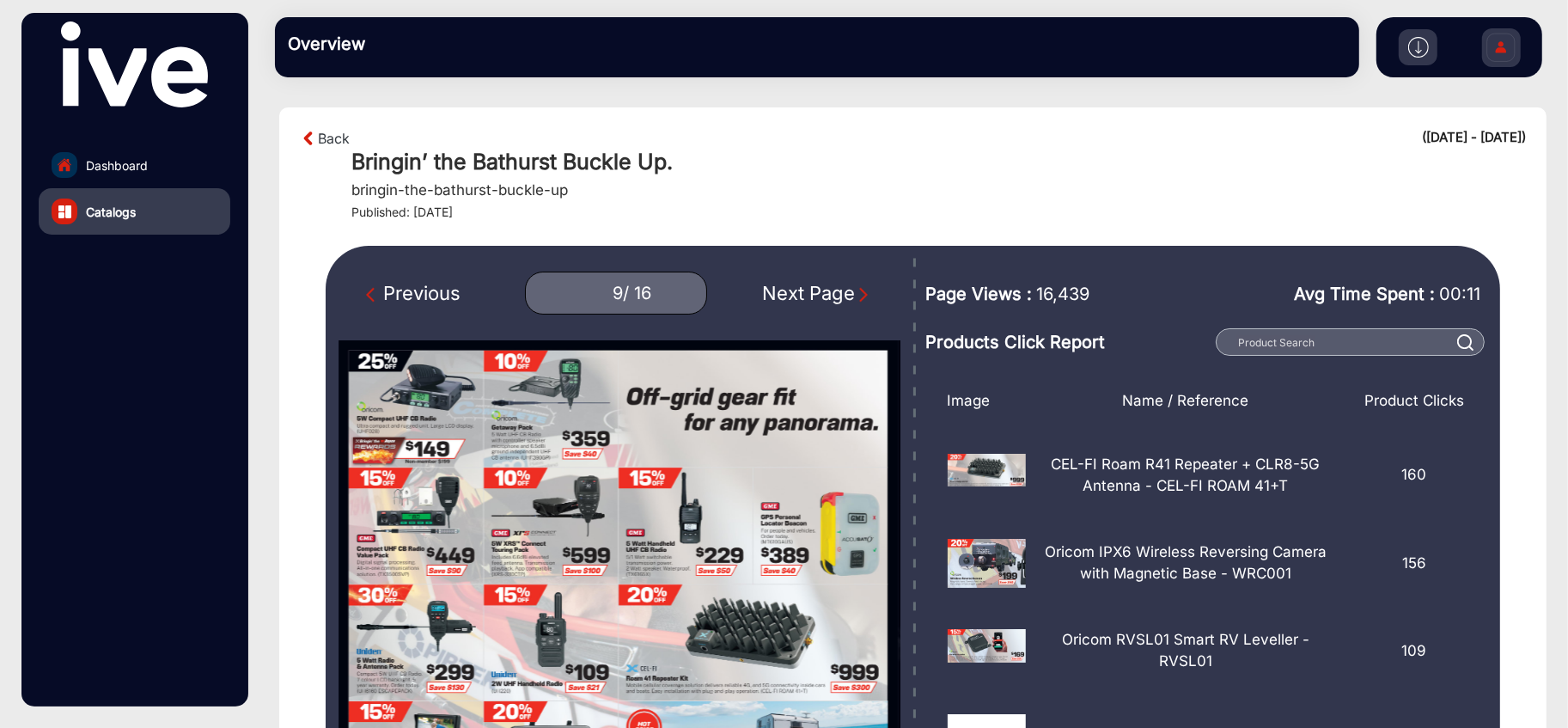
click at [792, 302] on div "Next Page" at bounding box center [817, 293] width 110 height 28
type input "10"
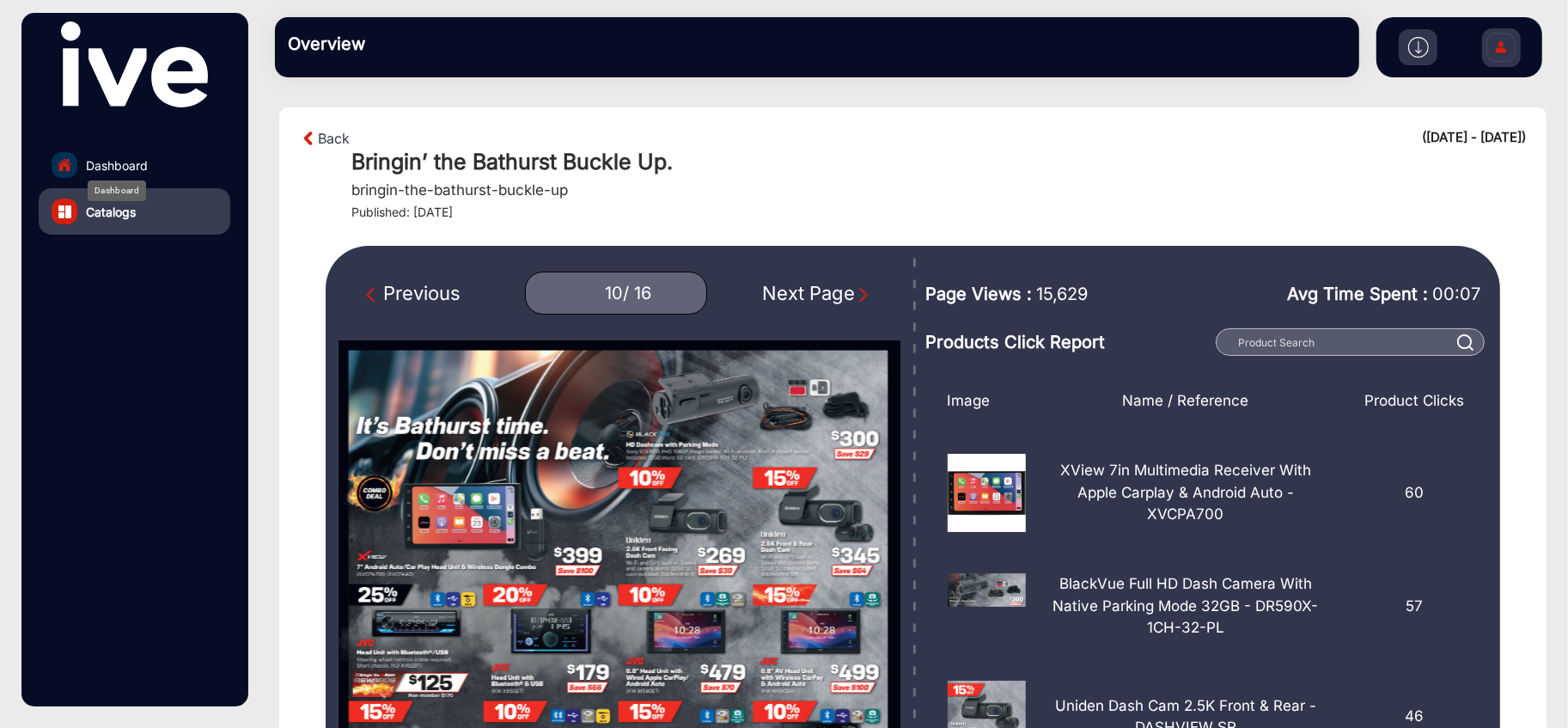
click at [118, 159] on span "Dashboard" at bounding box center [117, 165] width 62 height 18
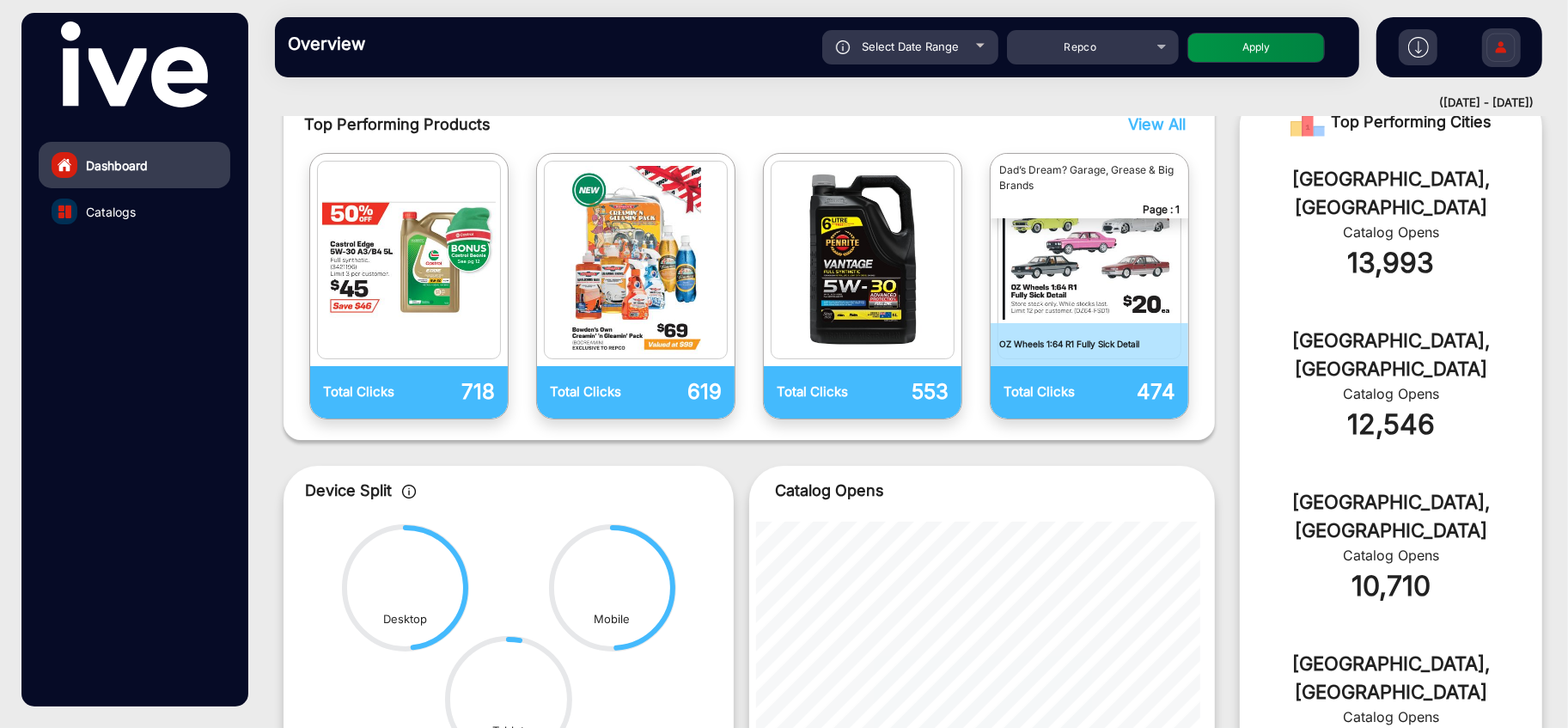
scroll to position [310, 0]
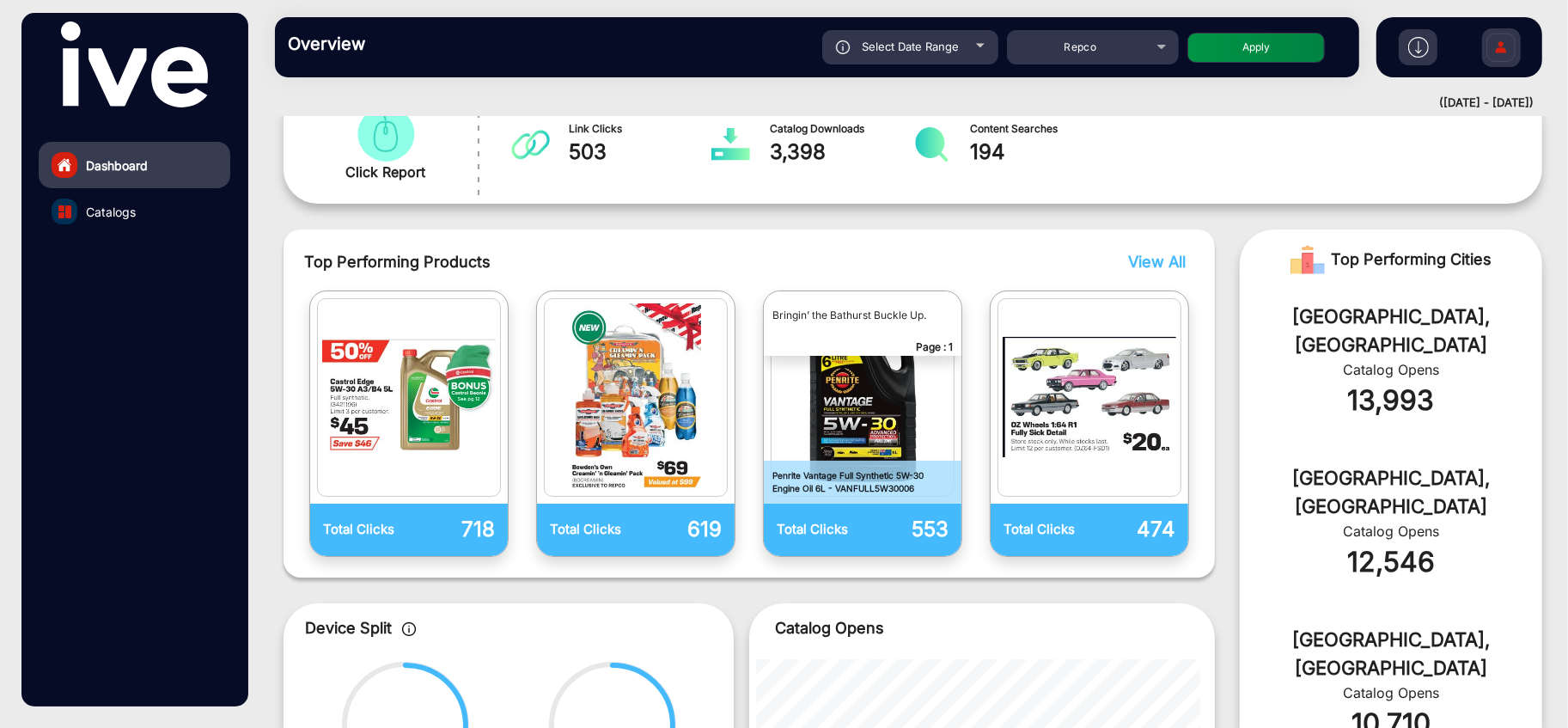
click at [863, 405] on img "catalog" at bounding box center [862, 397] width 173 height 188
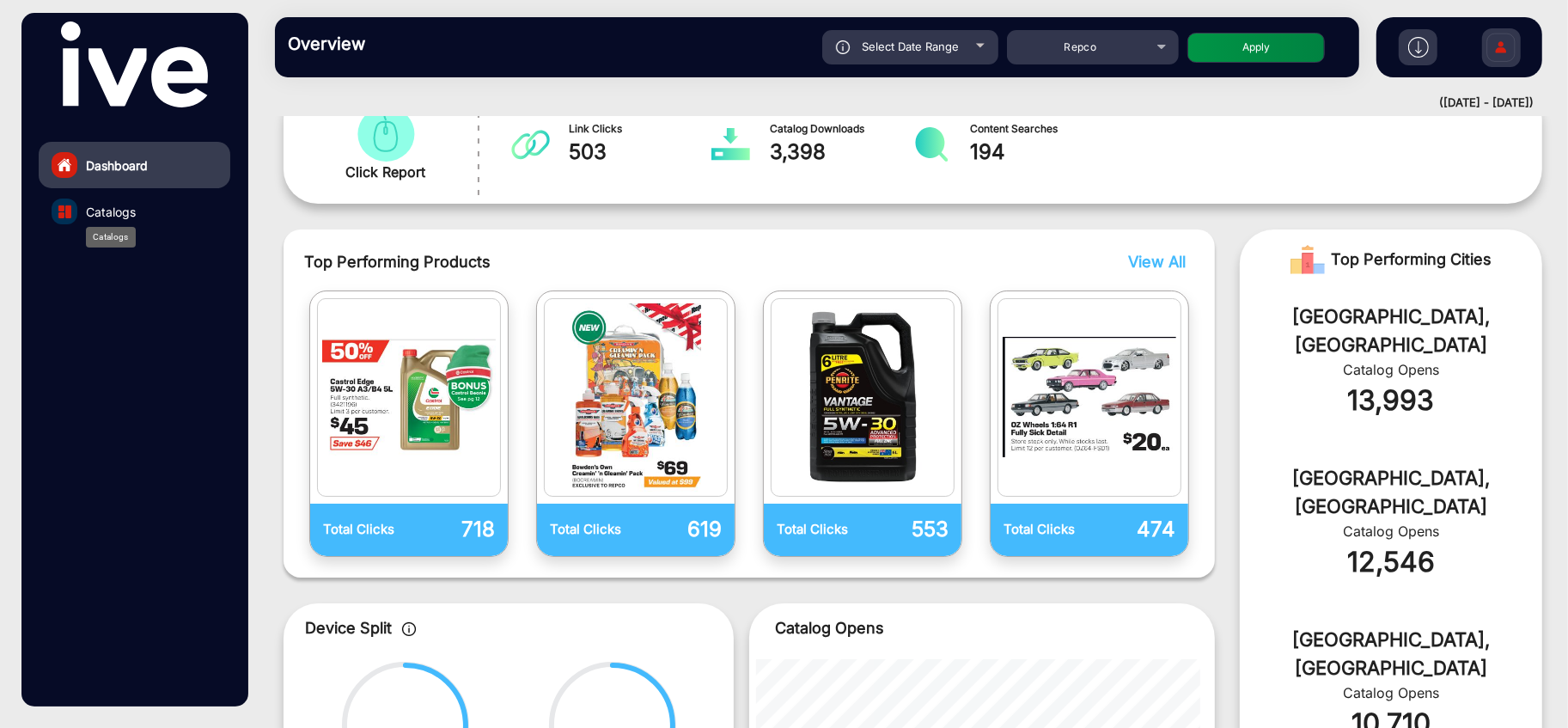
click at [104, 215] on span "Catalogs" at bounding box center [111, 211] width 50 height 18
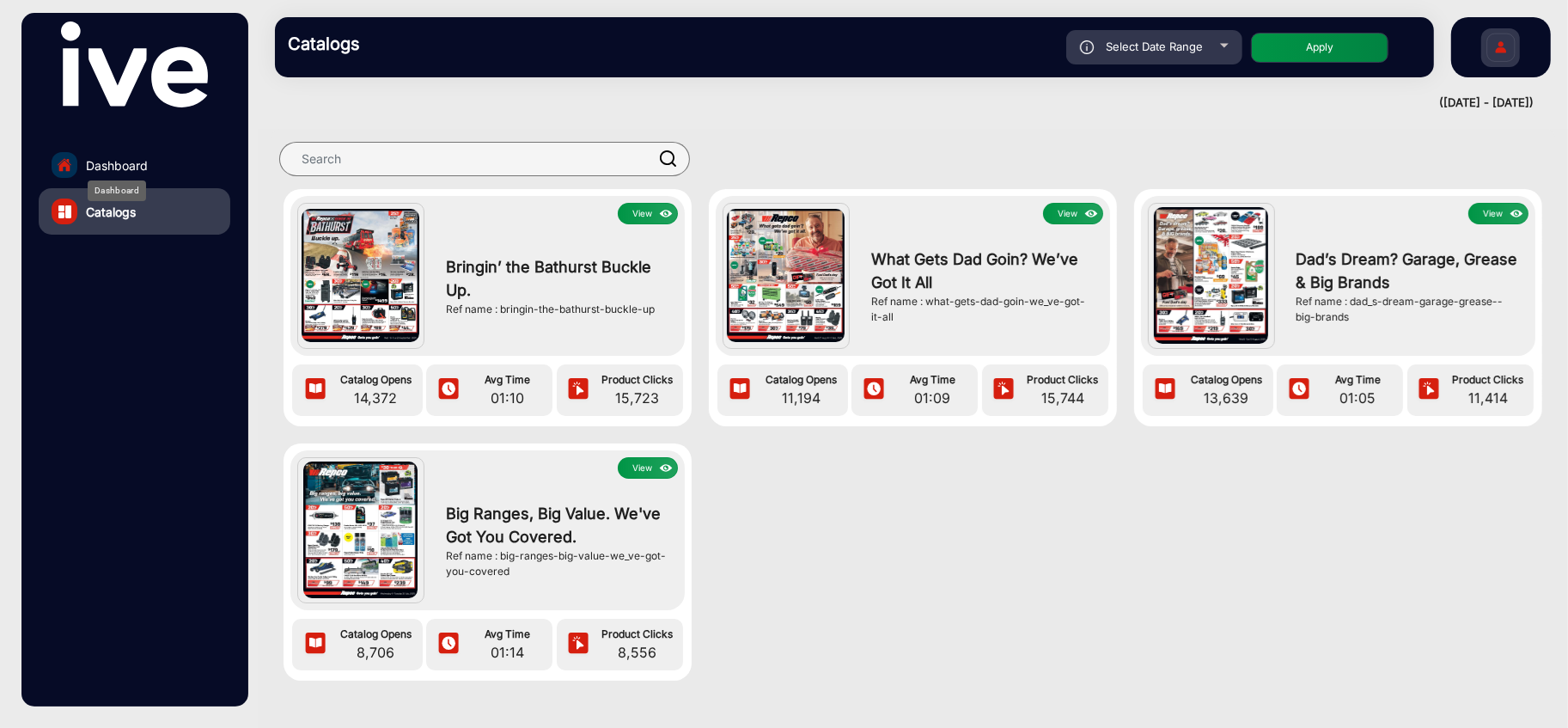
click at [103, 159] on span "Dashboard" at bounding box center [117, 165] width 62 height 18
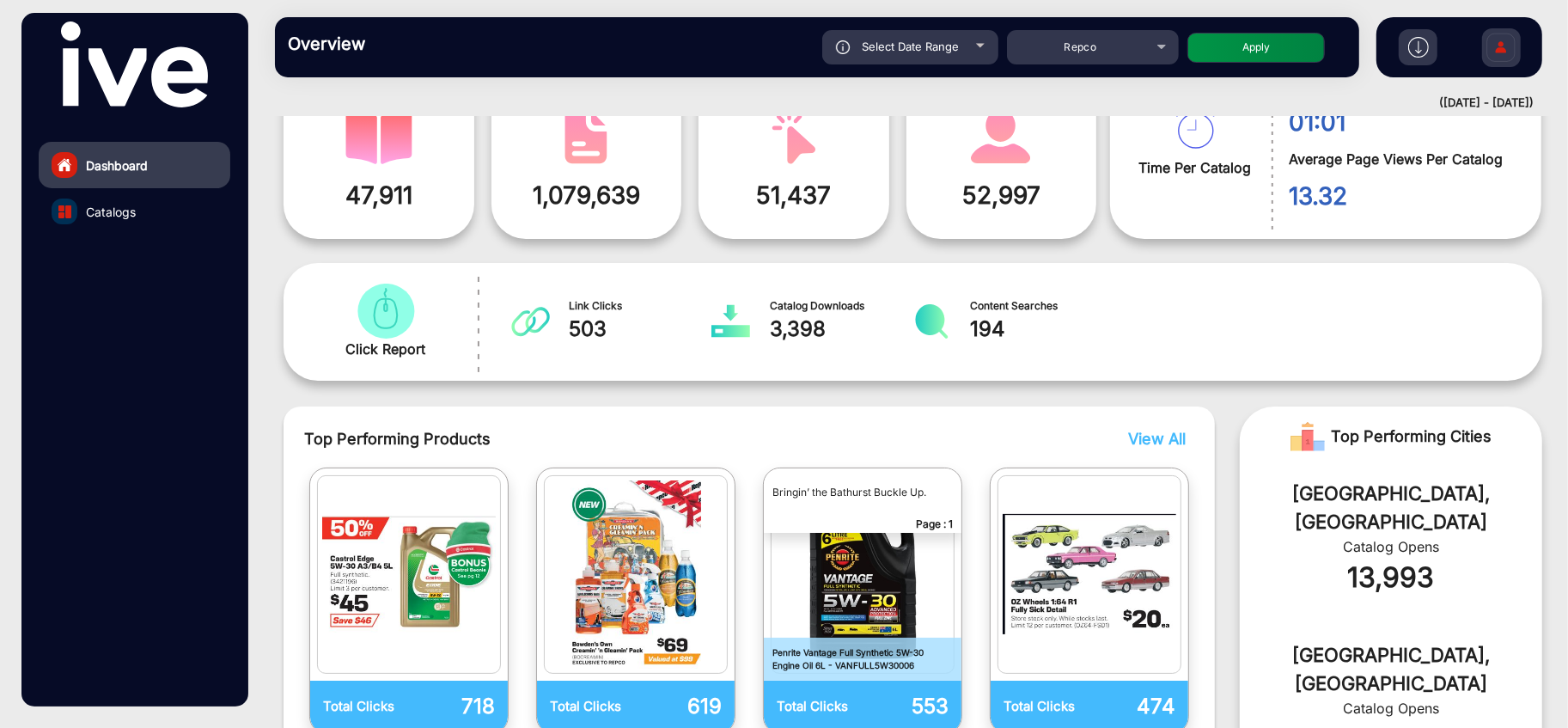
scroll to position [382, 0]
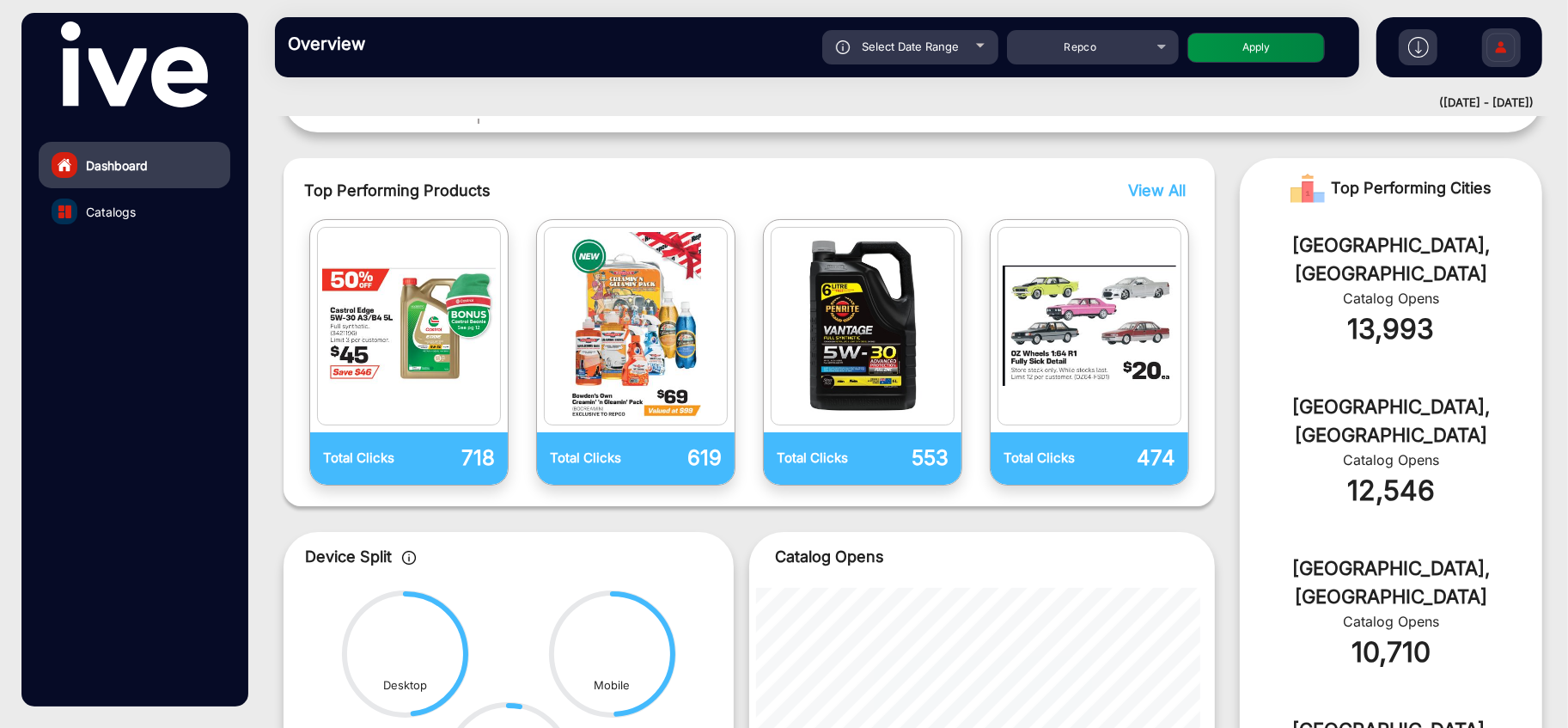
click at [1144, 190] on span "View All" at bounding box center [1156, 190] width 58 height 18
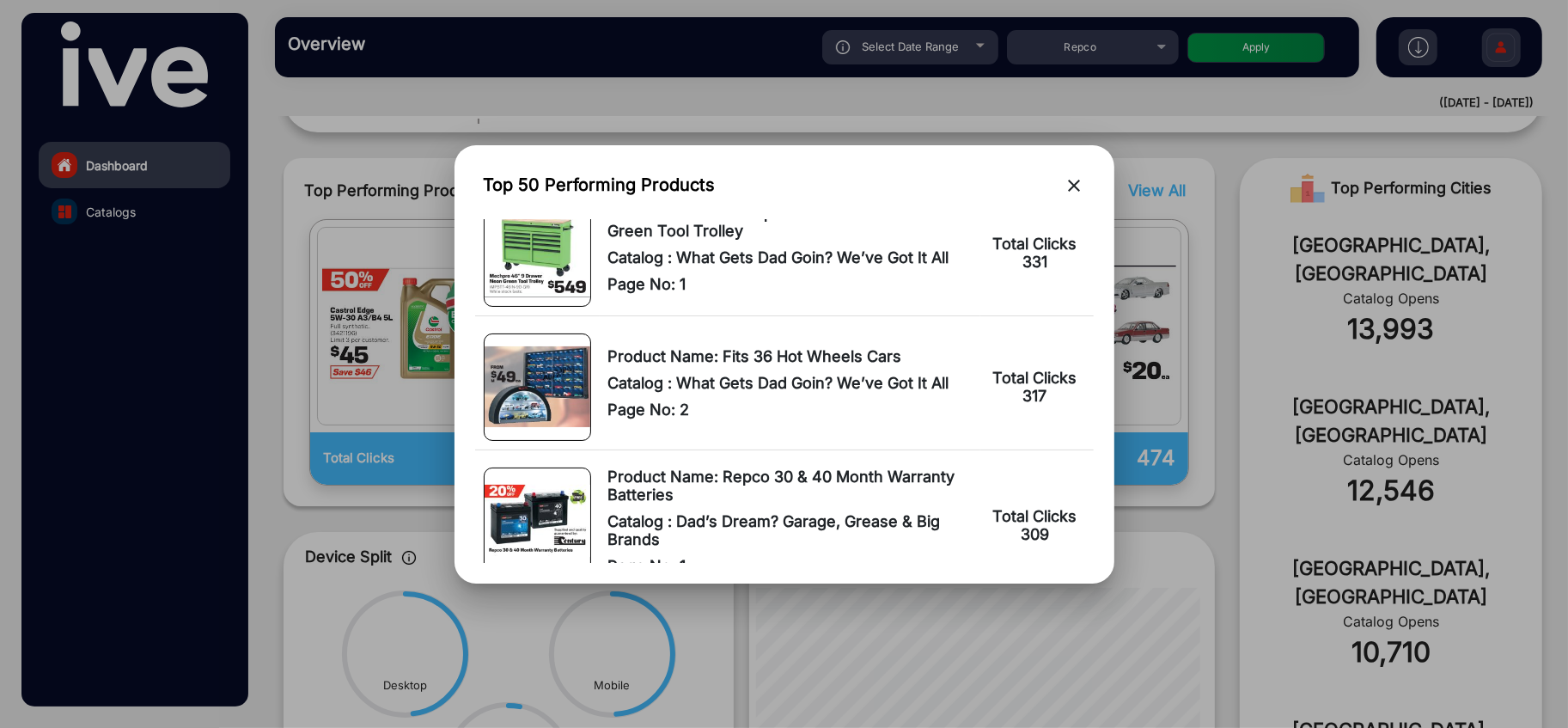
scroll to position [2290, 0]
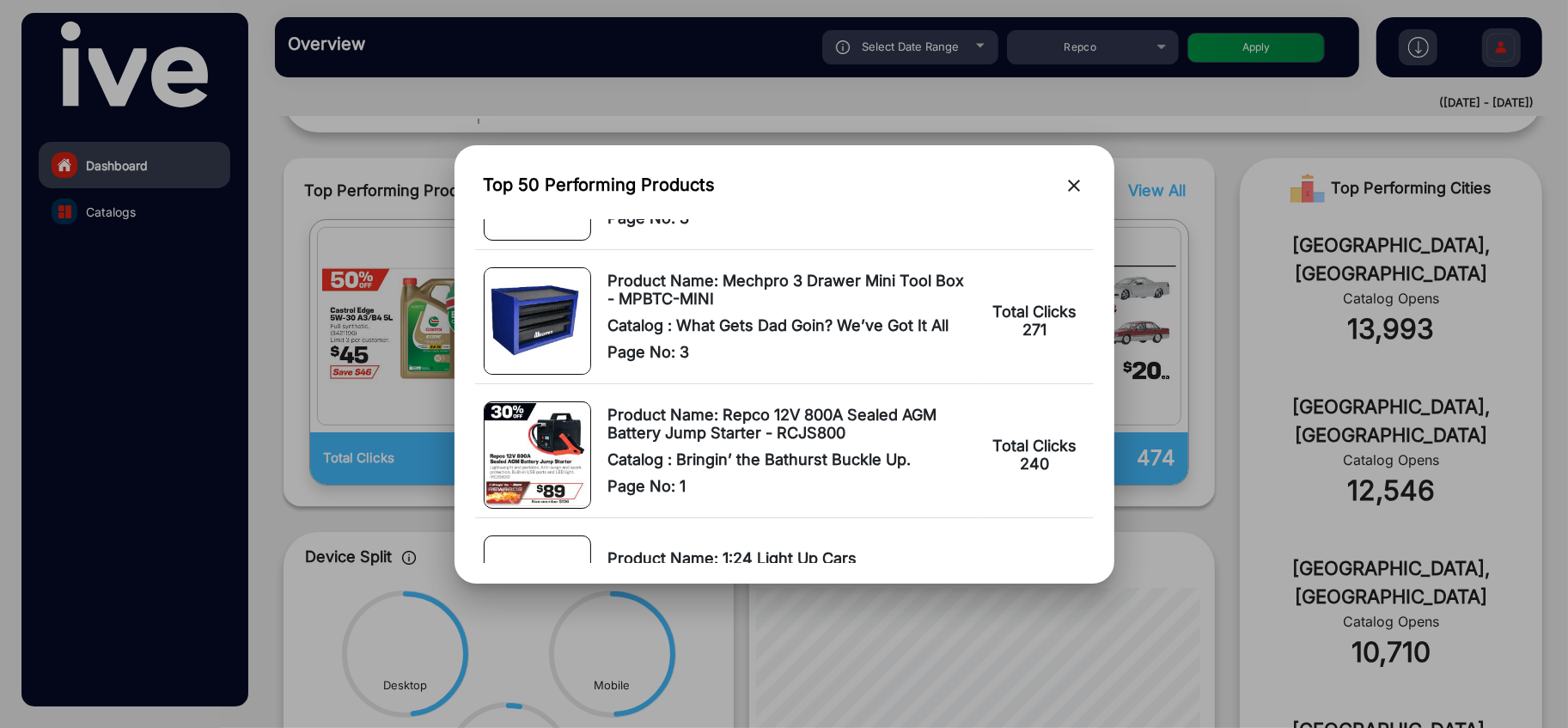
click at [1424, 50] on div at bounding box center [784, 364] width 1568 height 728
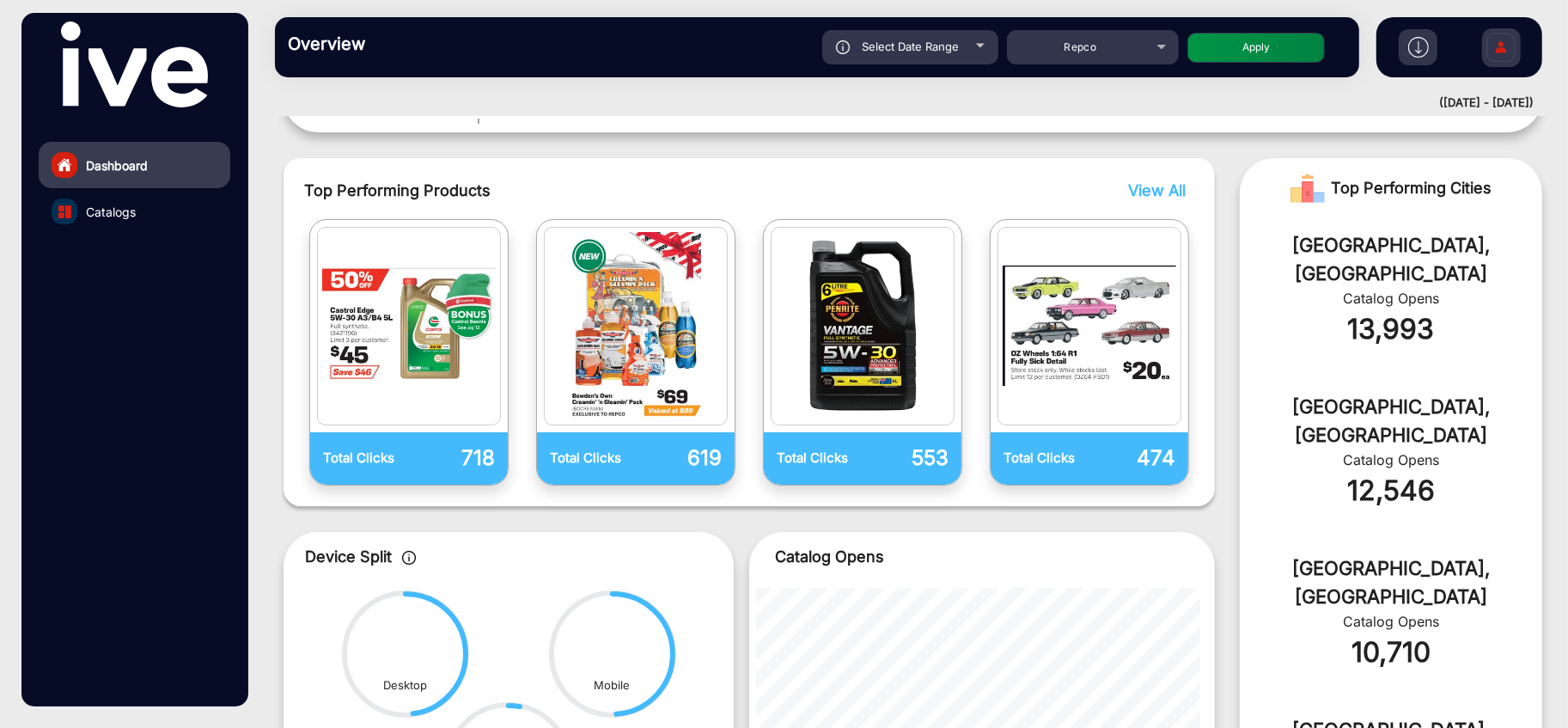
click at [1420, 48] on img at bounding box center [1418, 47] width 21 height 21
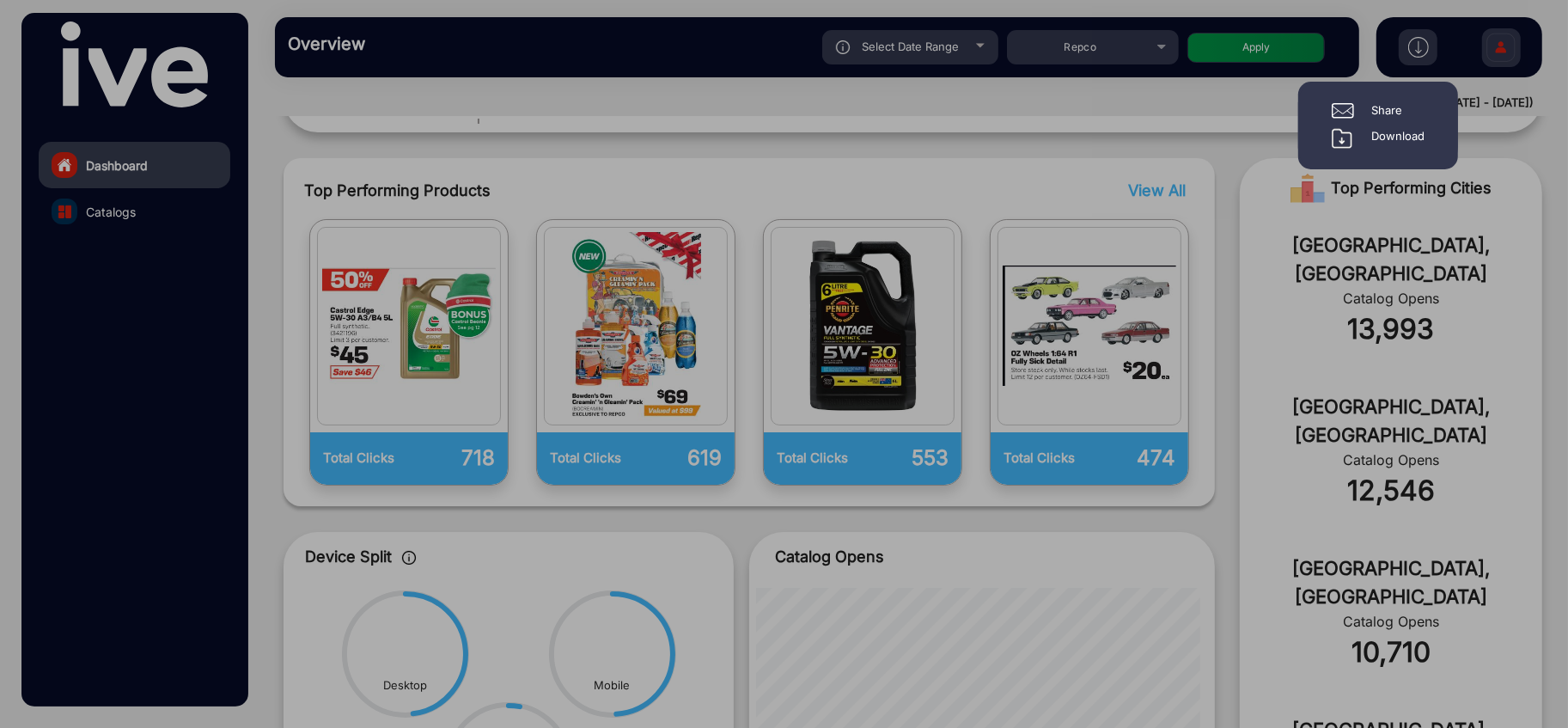
click at [1393, 134] on div "Download" at bounding box center [1397, 139] width 53 height 21
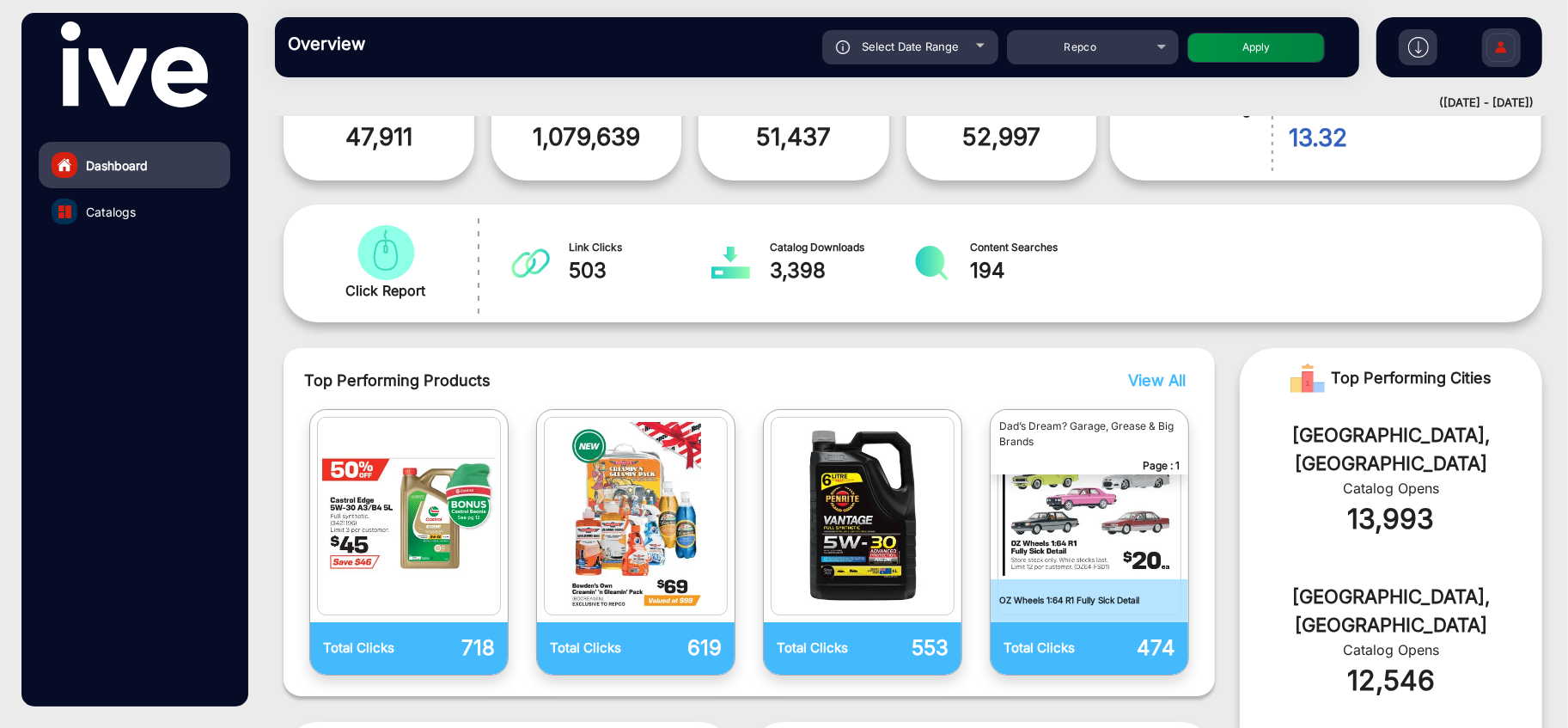
scroll to position [0, 0]
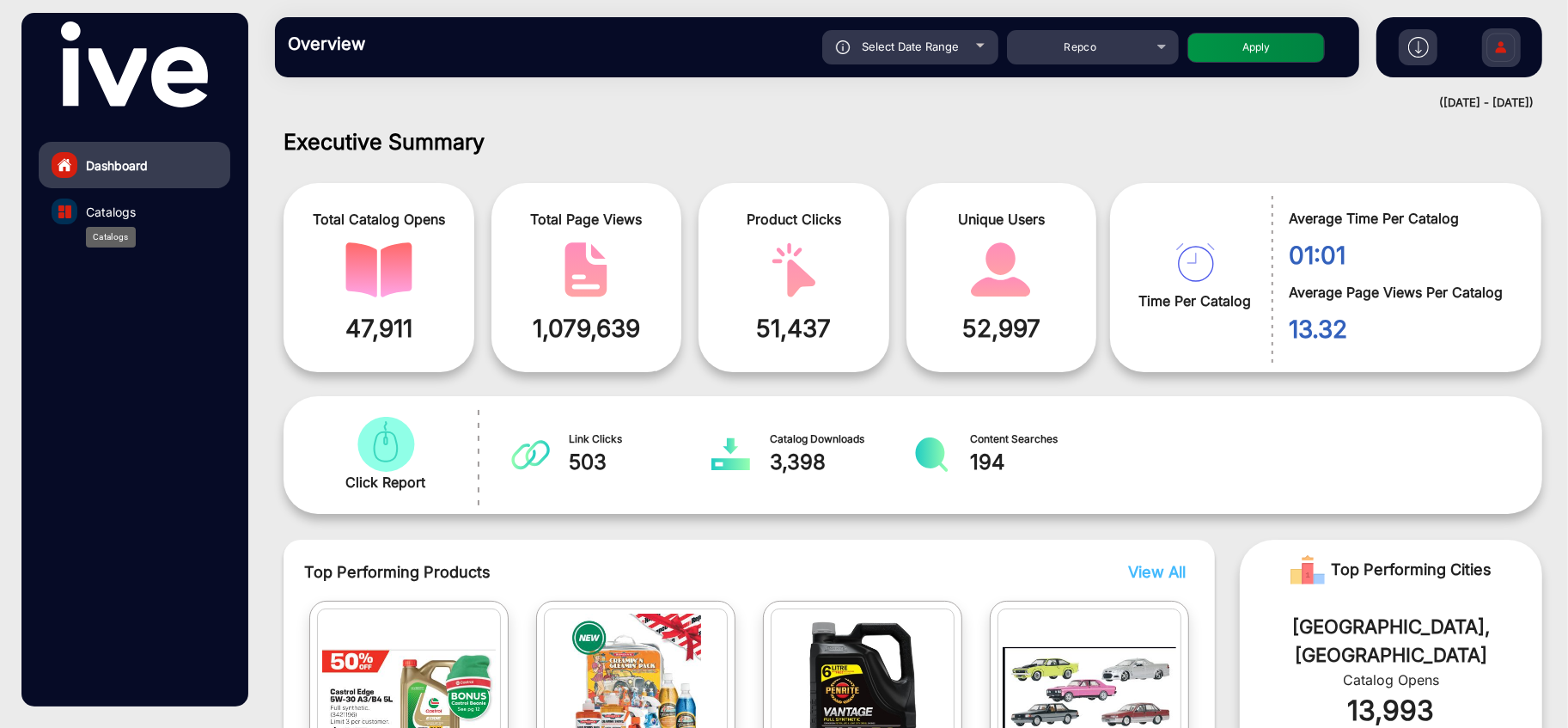
click at [97, 210] on span "Catalogs" at bounding box center [111, 211] width 50 height 18
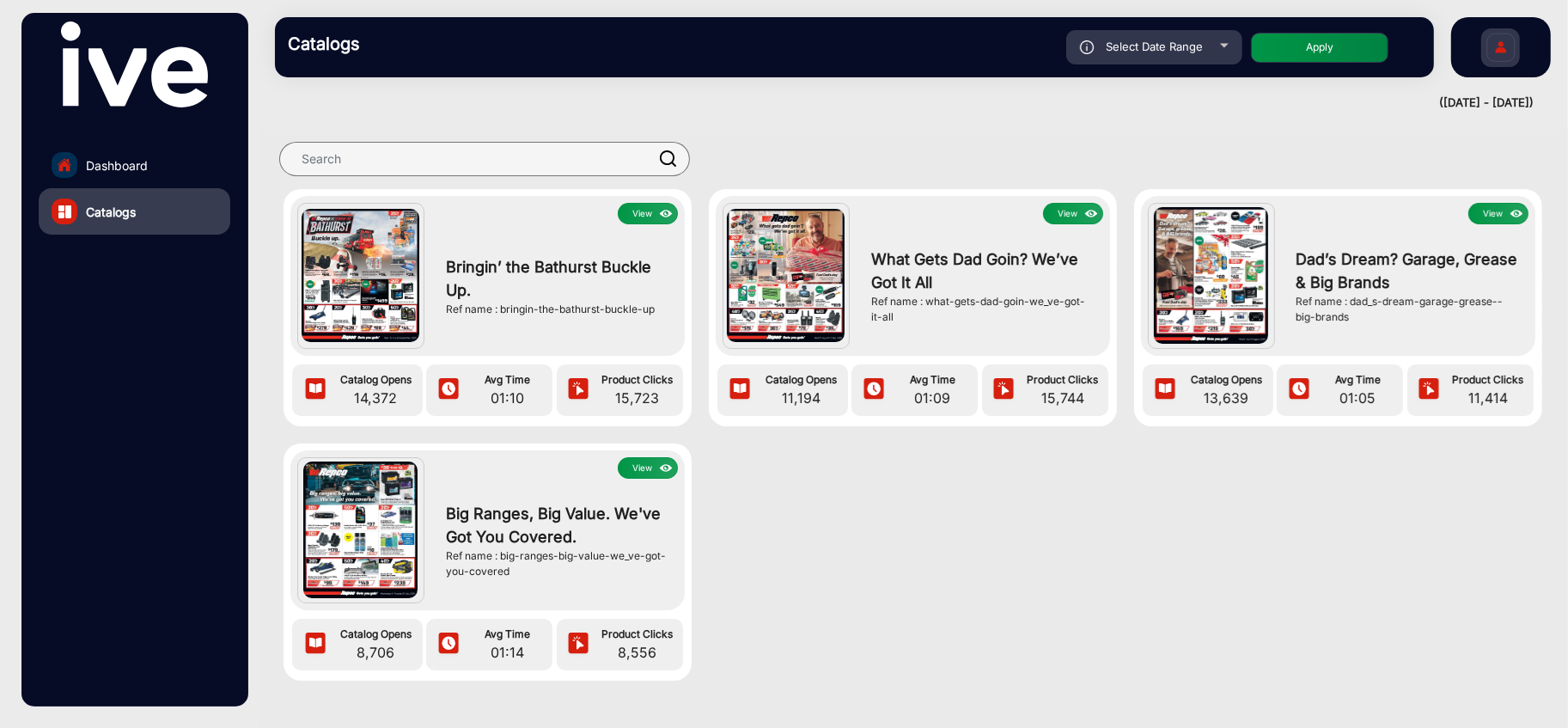
click at [644, 211] on button "View" at bounding box center [648, 213] width 60 height 22
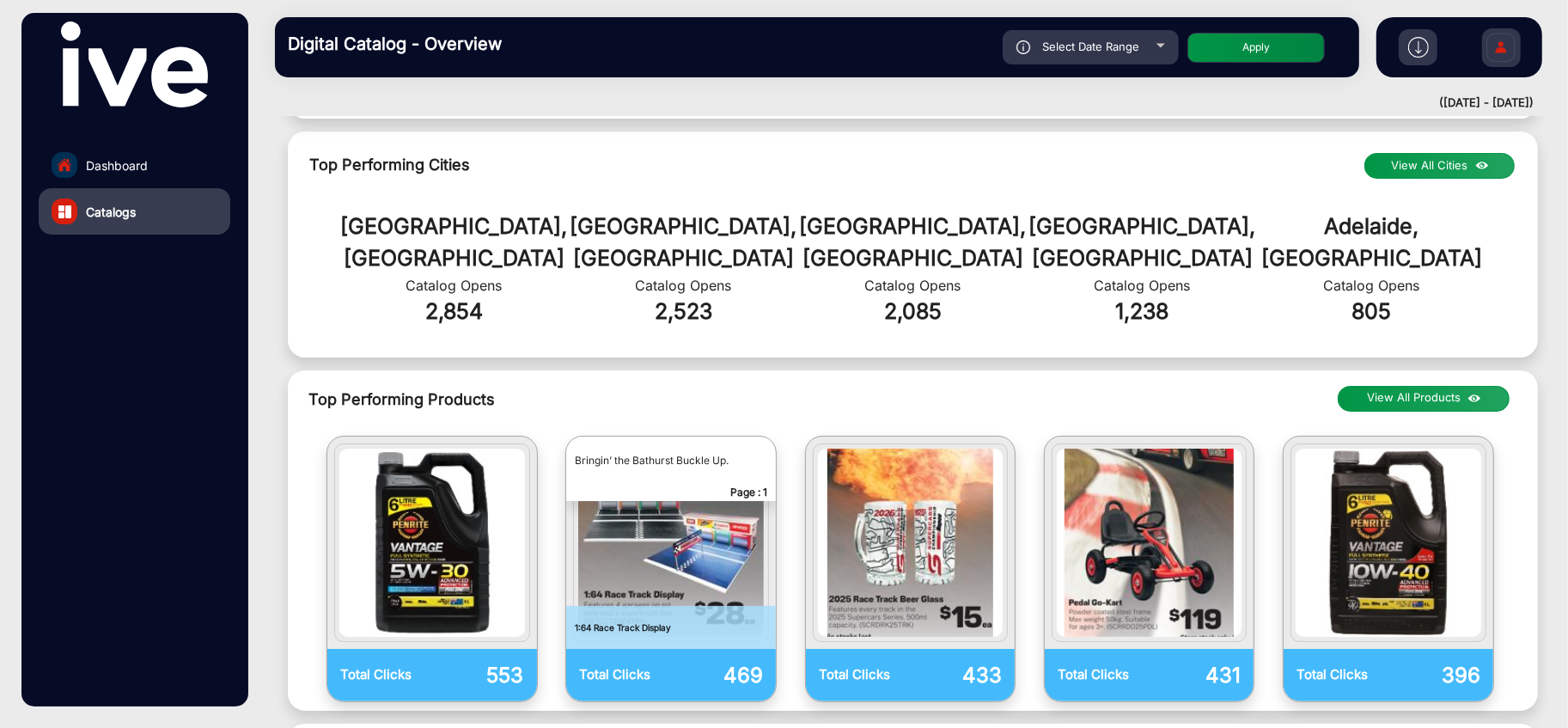
scroll to position [395, 0]
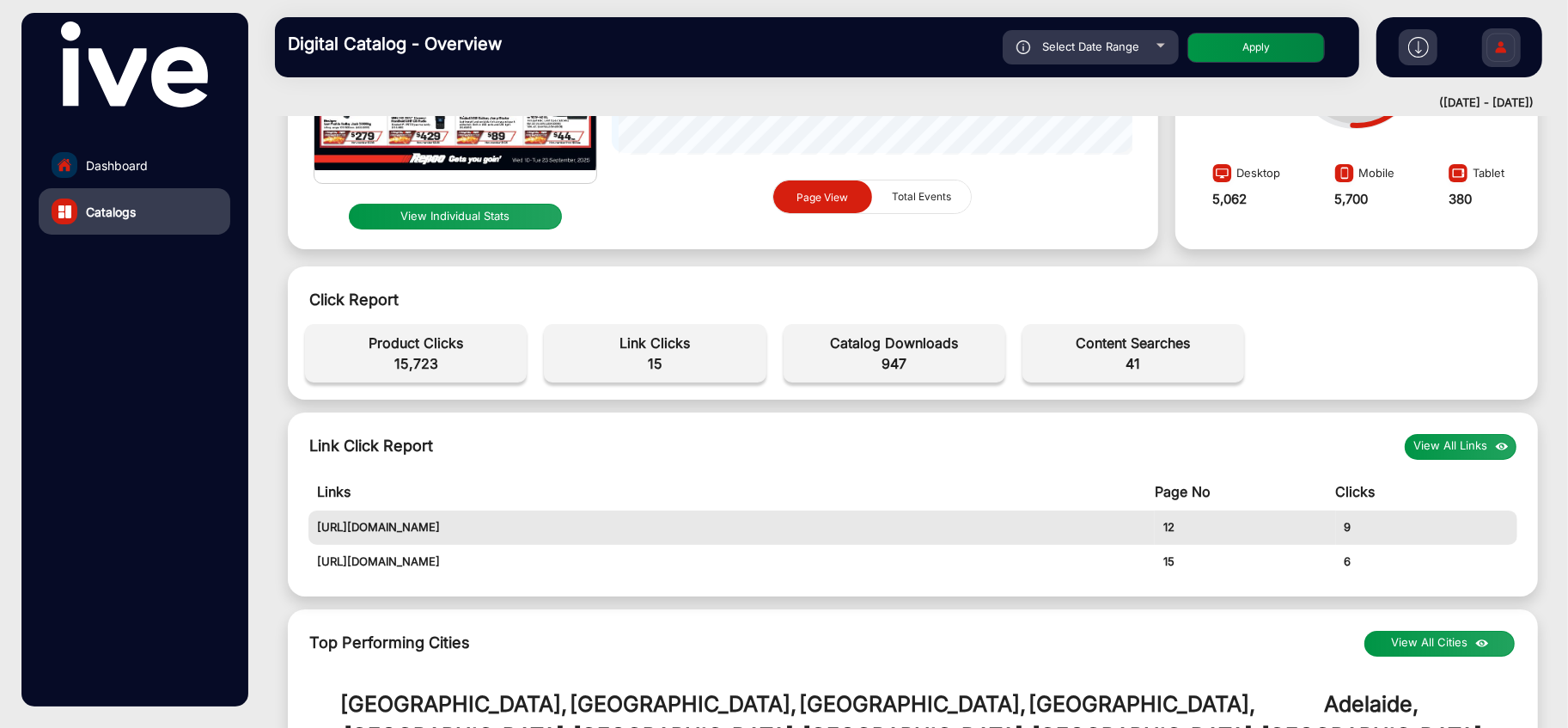
click at [1087, 53] on div "Select Date Range" at bounding box center [1091, 47] width 176 height 34
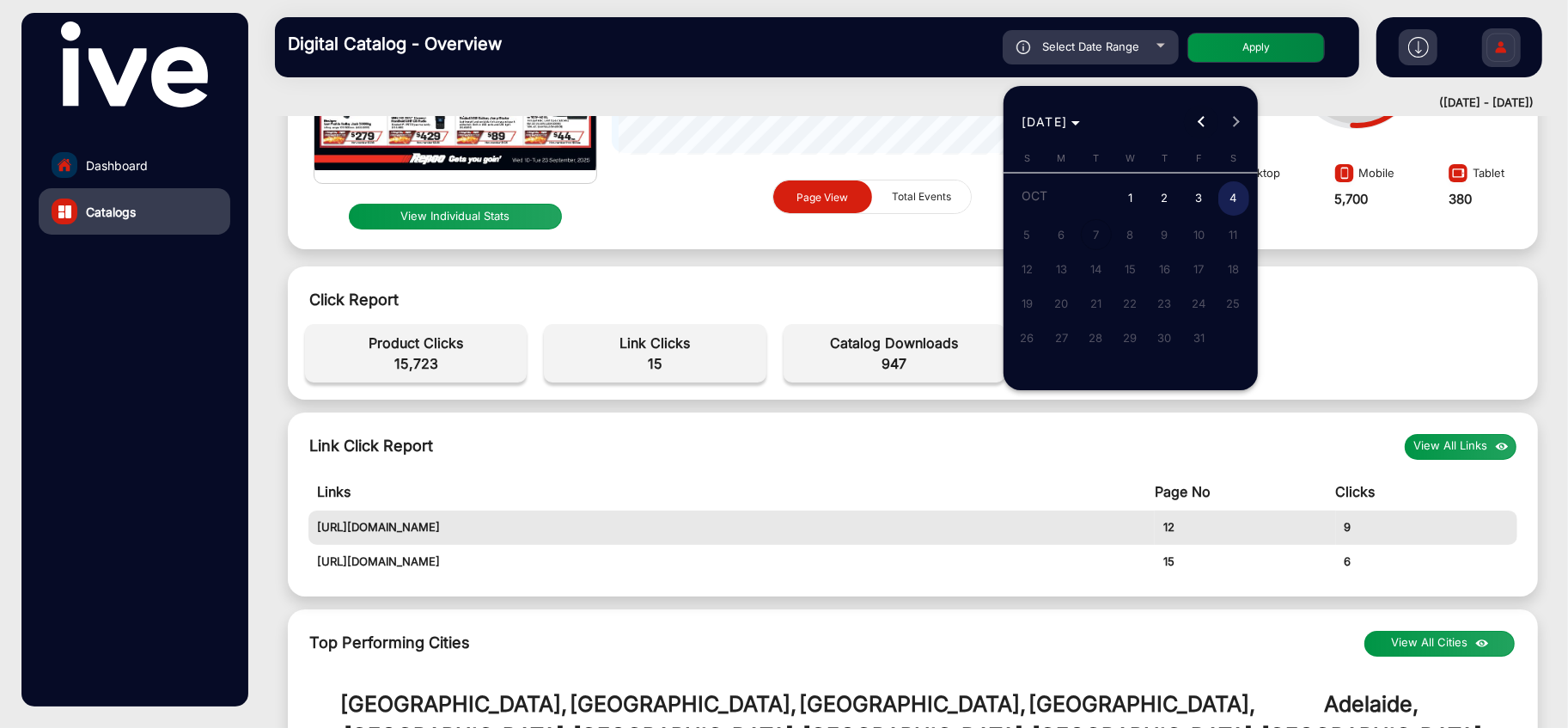
click at [1198, 126] on span "Previous month" at bounding box center [1201, 122] width 34 height 34
click at [1199, 126] on div "[DATE] [DATE]" at bounding box center [1130, 122] width 246 height 34
click at [1080, 125] on span "[DATE]" at bounding box center [1051, 121] width 59 height 18
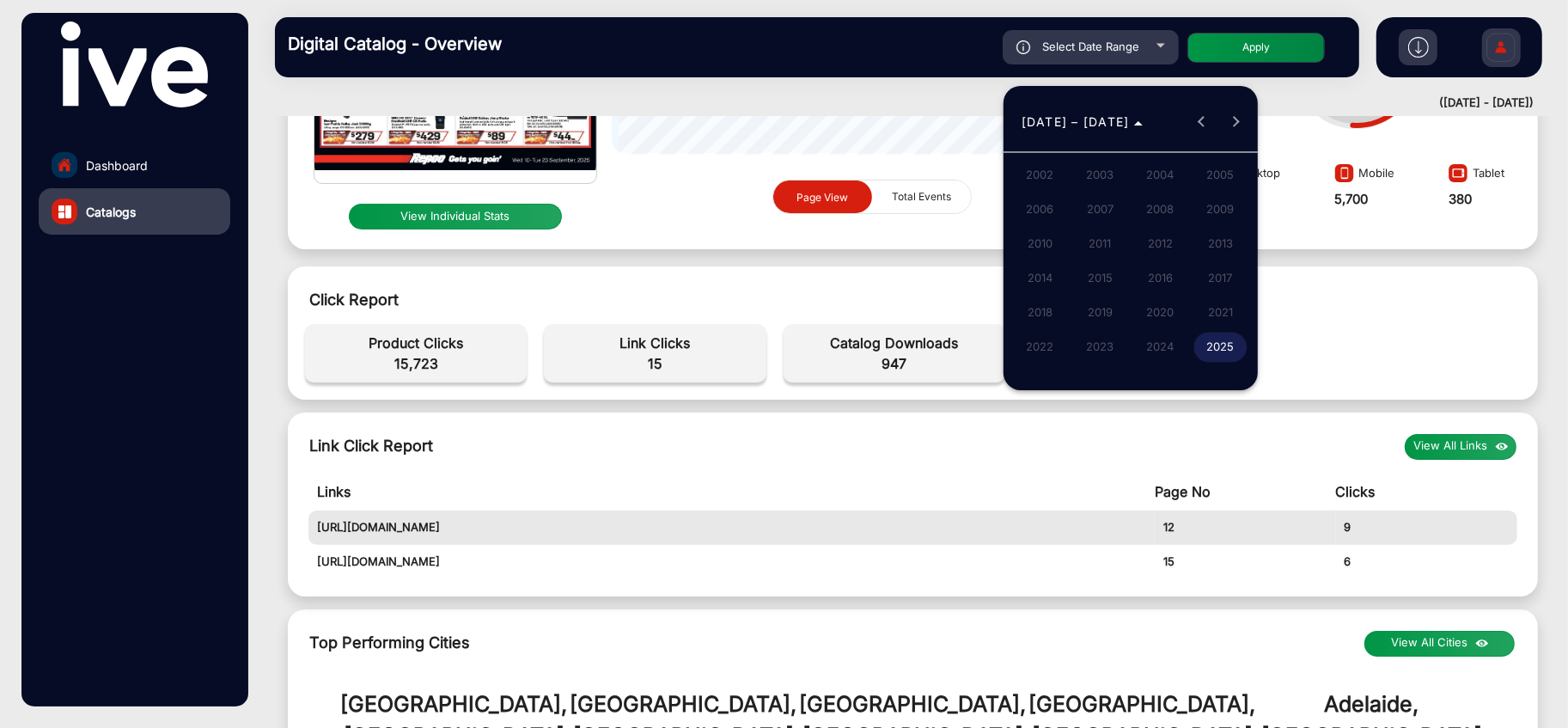
click at [1215, 345] on span "2025" at bounding box center [1220, 347] width 54 height 31
click at [1104, 243] on span "JUN" at bounding box center [1099, 244] width 54 height 31
click at [1101, 238] on span "JUN" at bounding box center [1099, 244] width 54 height 31
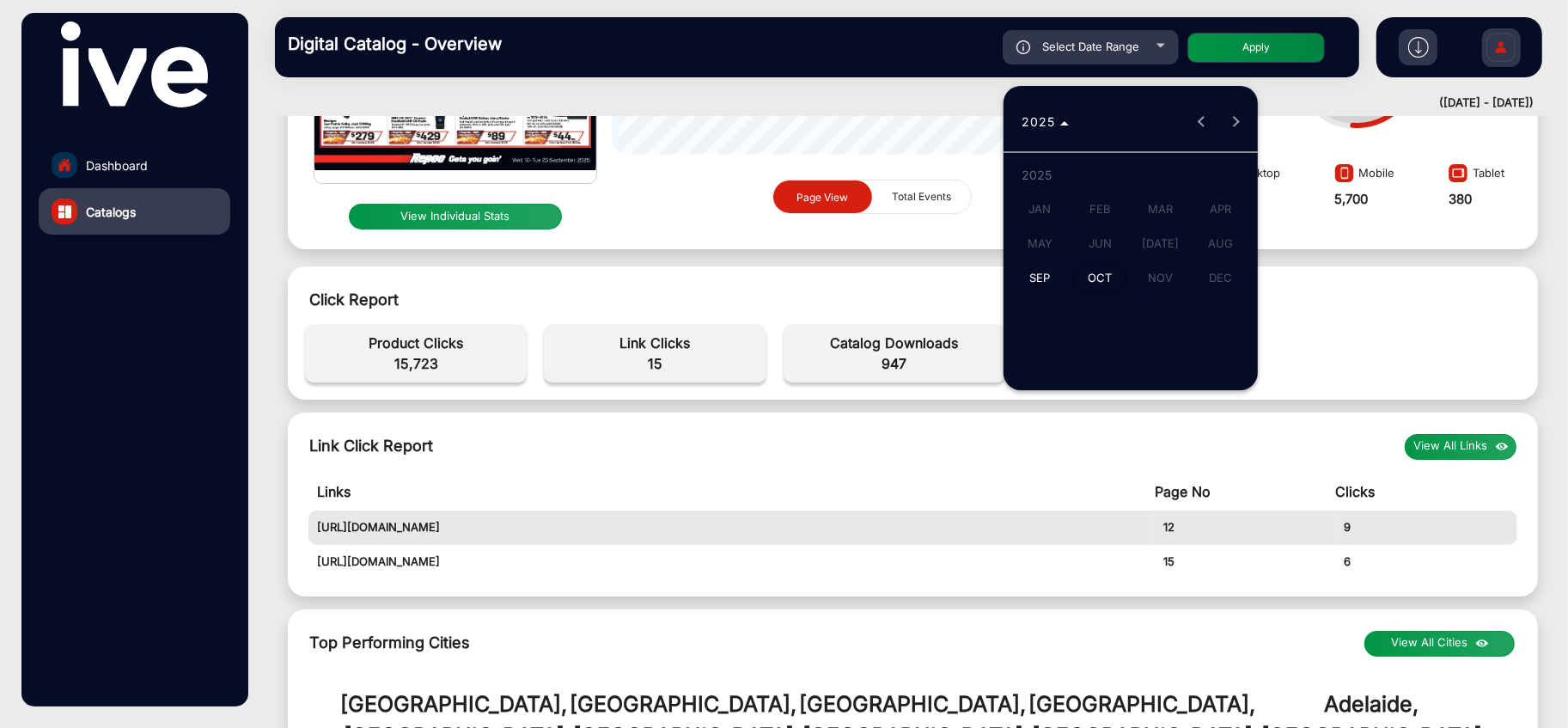
click at [1105, 239] on span "JUN" at bounding box center [1099, 244] width 54 height 31
click at [1026, 280] on span "SEP" at bounding box center [1040, 278] width 54 height 31
